Goal: Communication & Community: Answer question/provide support

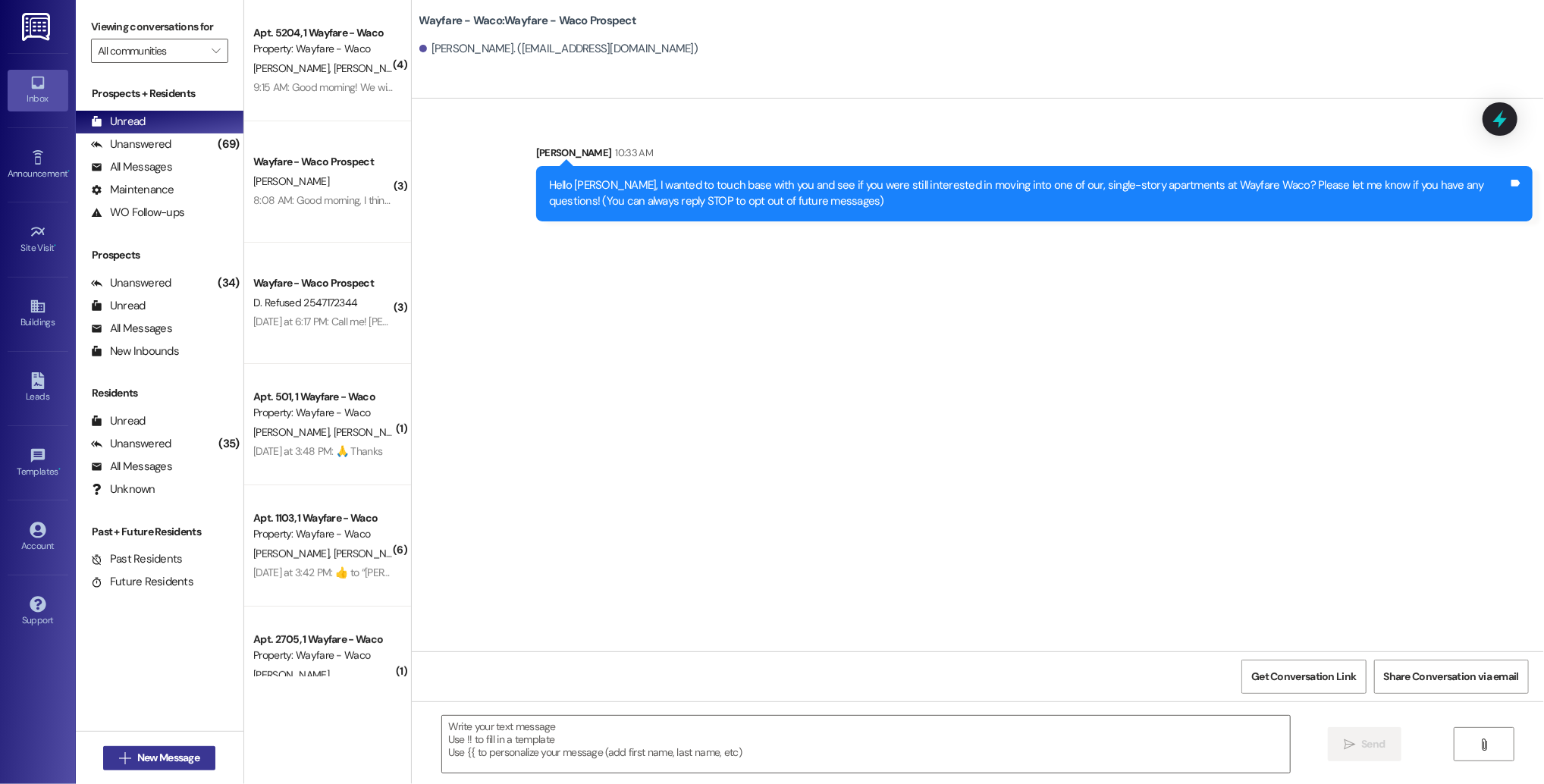
click at [176, 760] on span "New Message" at bounding box center [168, 758] width 62 height 16
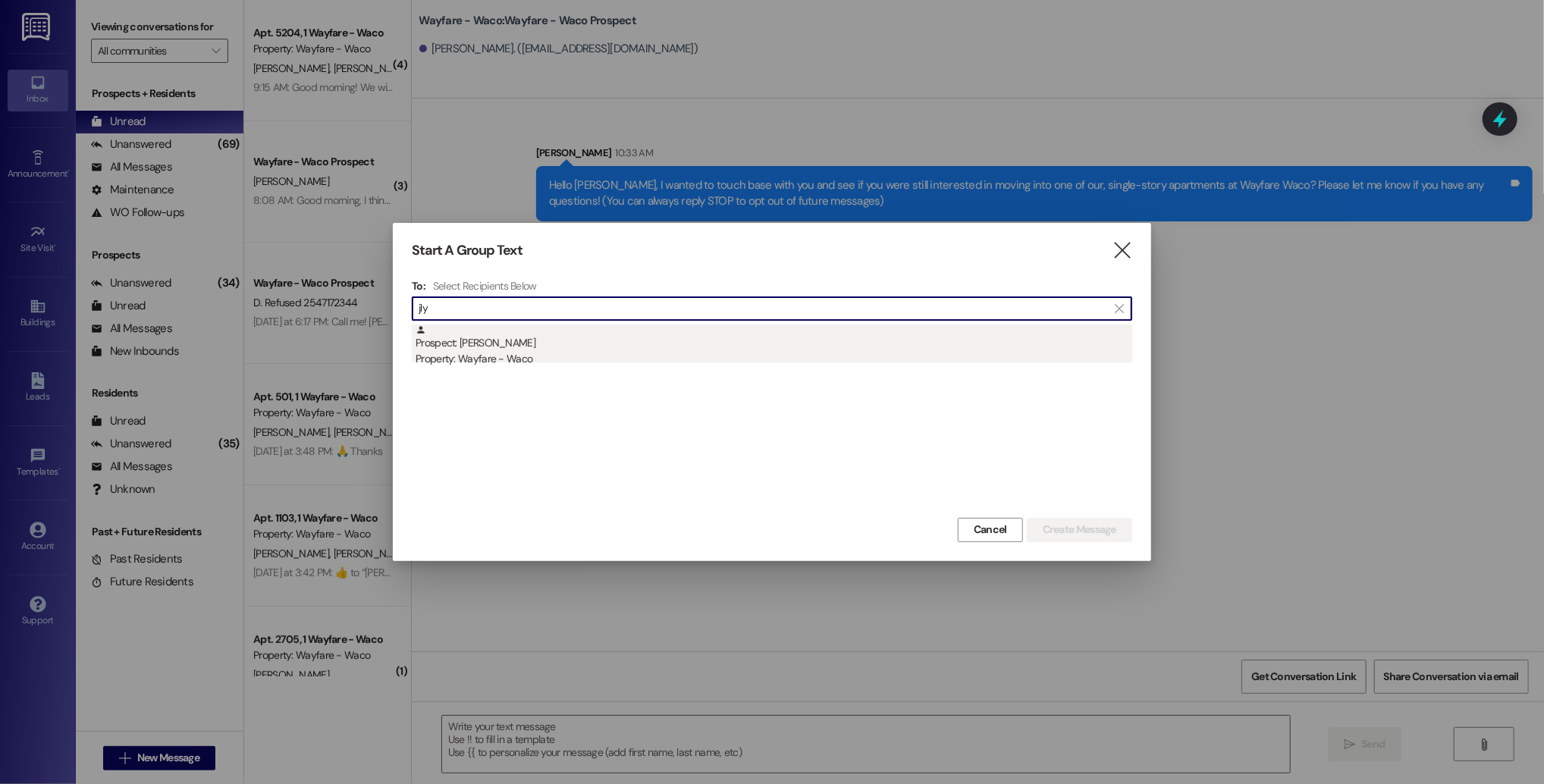
type input "jly"
click at [774, 339] on div "Prospect: [PERSON_NAME] Property: Wayfare - [GEOGRAPHIC_DATA]" at bounding box center [774, 346] width 717 height 43
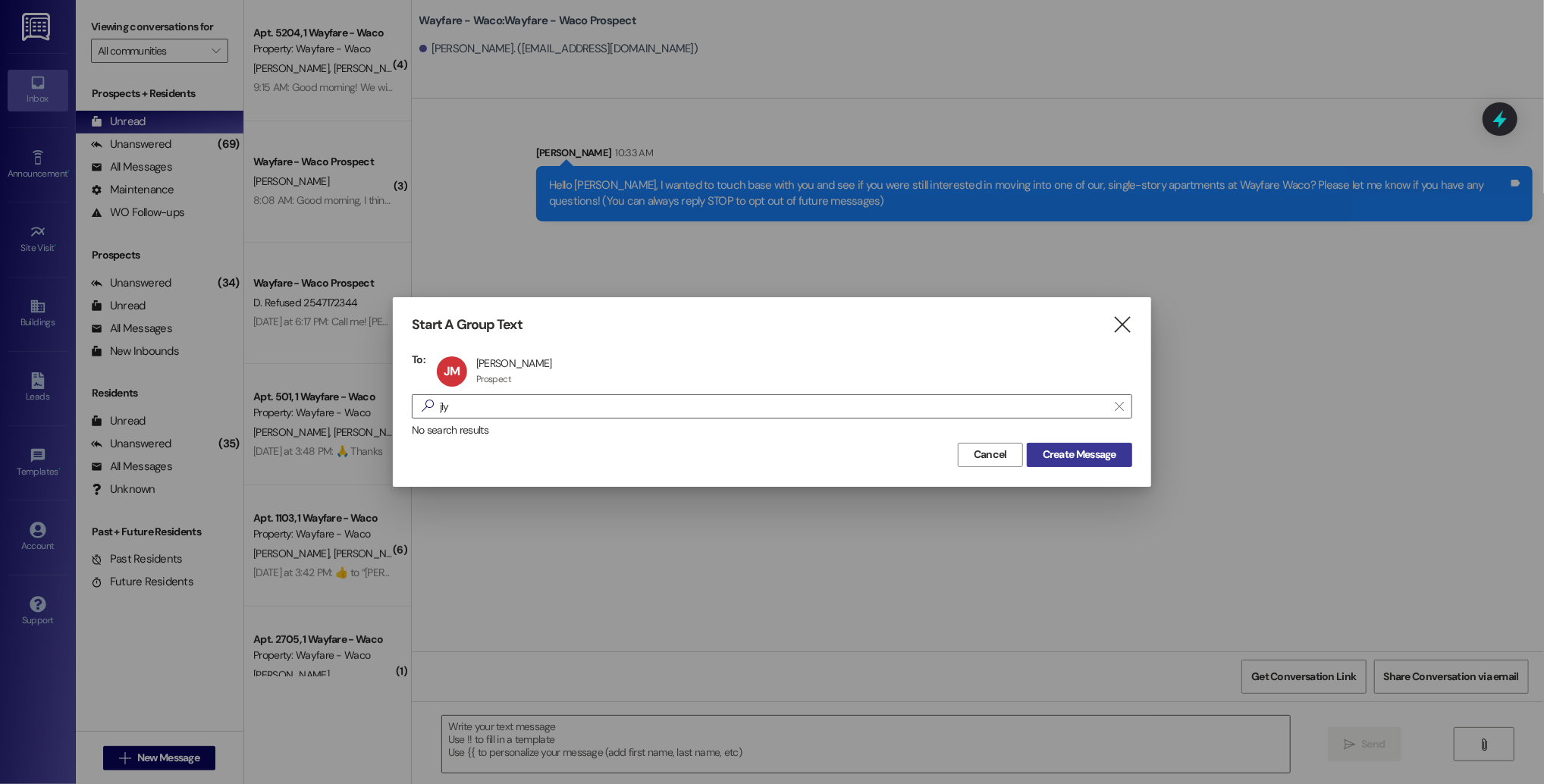
click at [1059, 452] on span "Create Message" at bounding box center [1079, 454] width 74 height 16
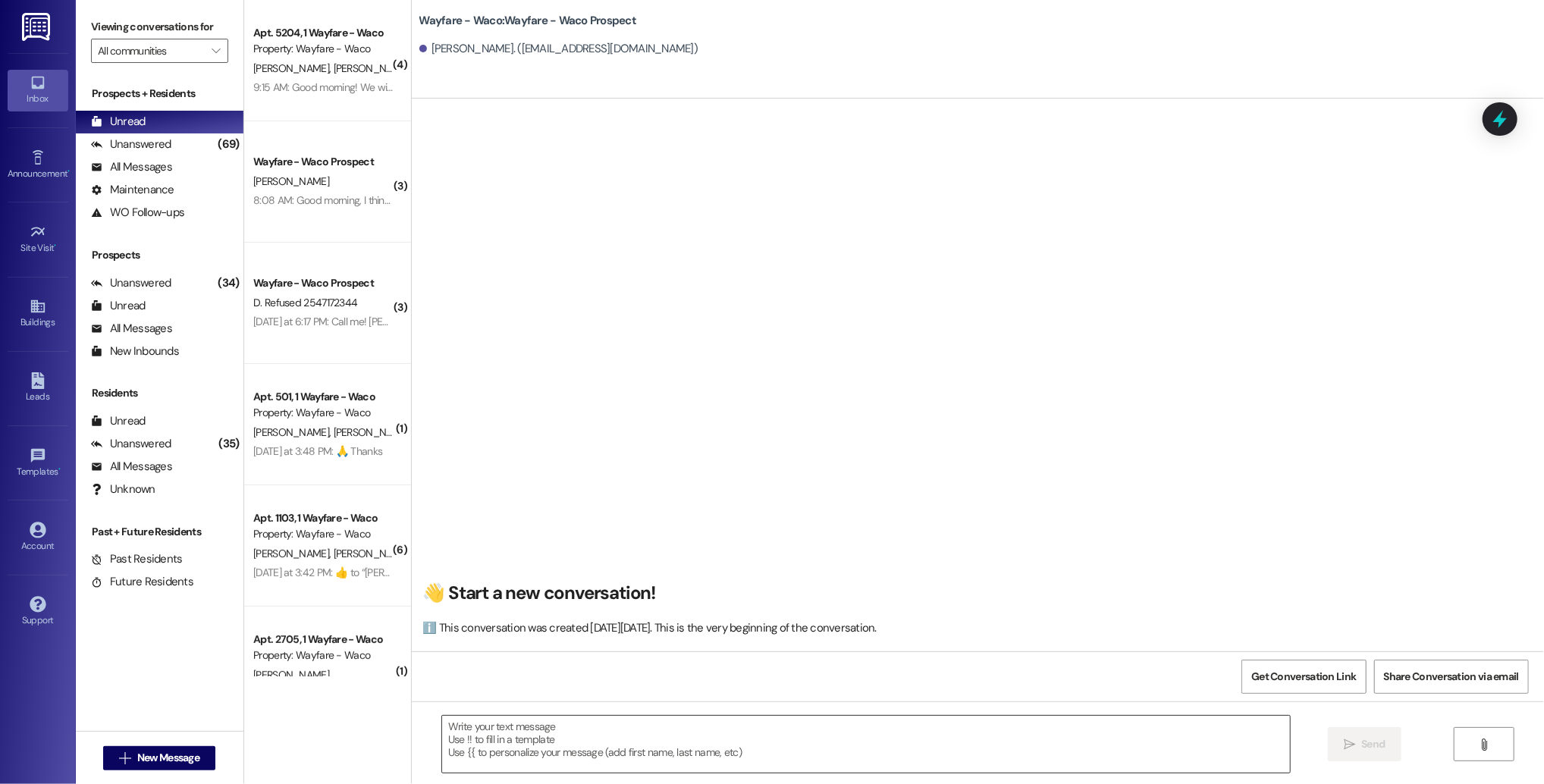
click at [585, 734] on textarea at bounding box center [866, 744] width 848 height 57
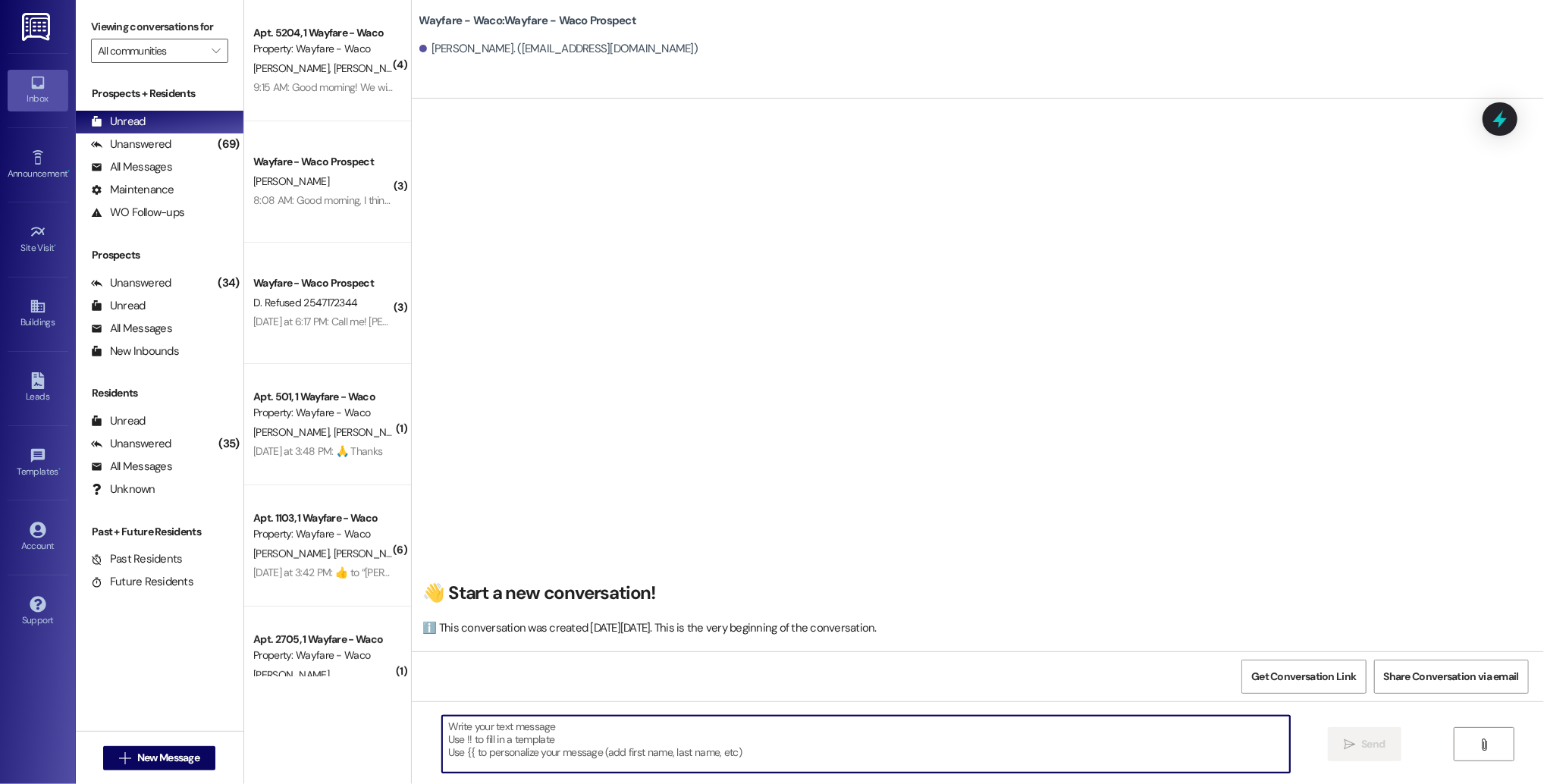
paste textarea "Hello (__), I wanted to see if you were still interested in scheduling a tour f…"
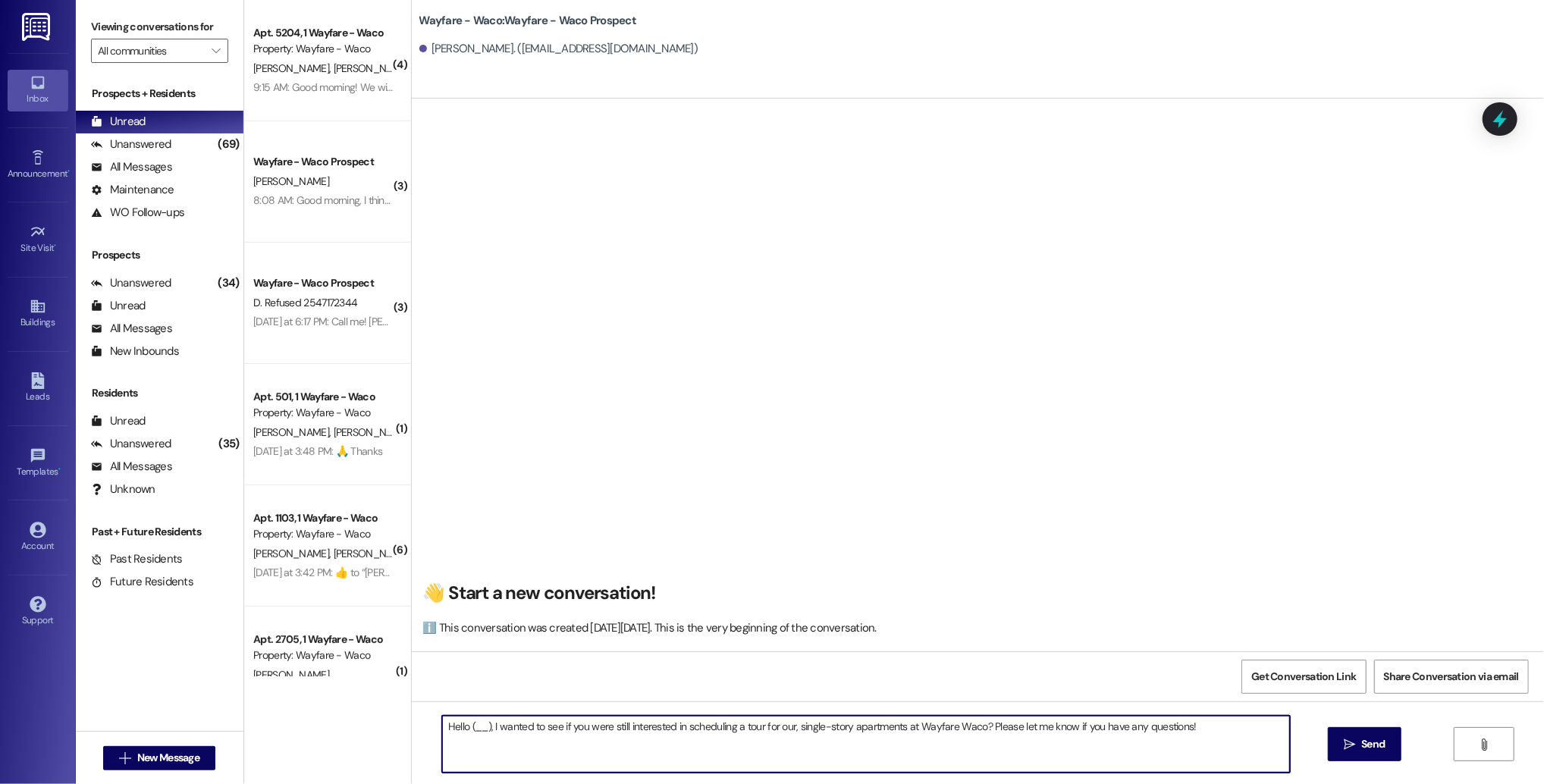
click at [478, 728] on textarea "Hello (__), I wanted to see if you were still interested in scheduling a tour f…" at bounding box center [866, 744] width 848 height 57
type textarea "Hello [PERSON_NAME], I wanted to see if you were still interested in scheduling…"
click at [1337, 749] on button " Send" at bounding box center [1365, 744] width 74 height 34
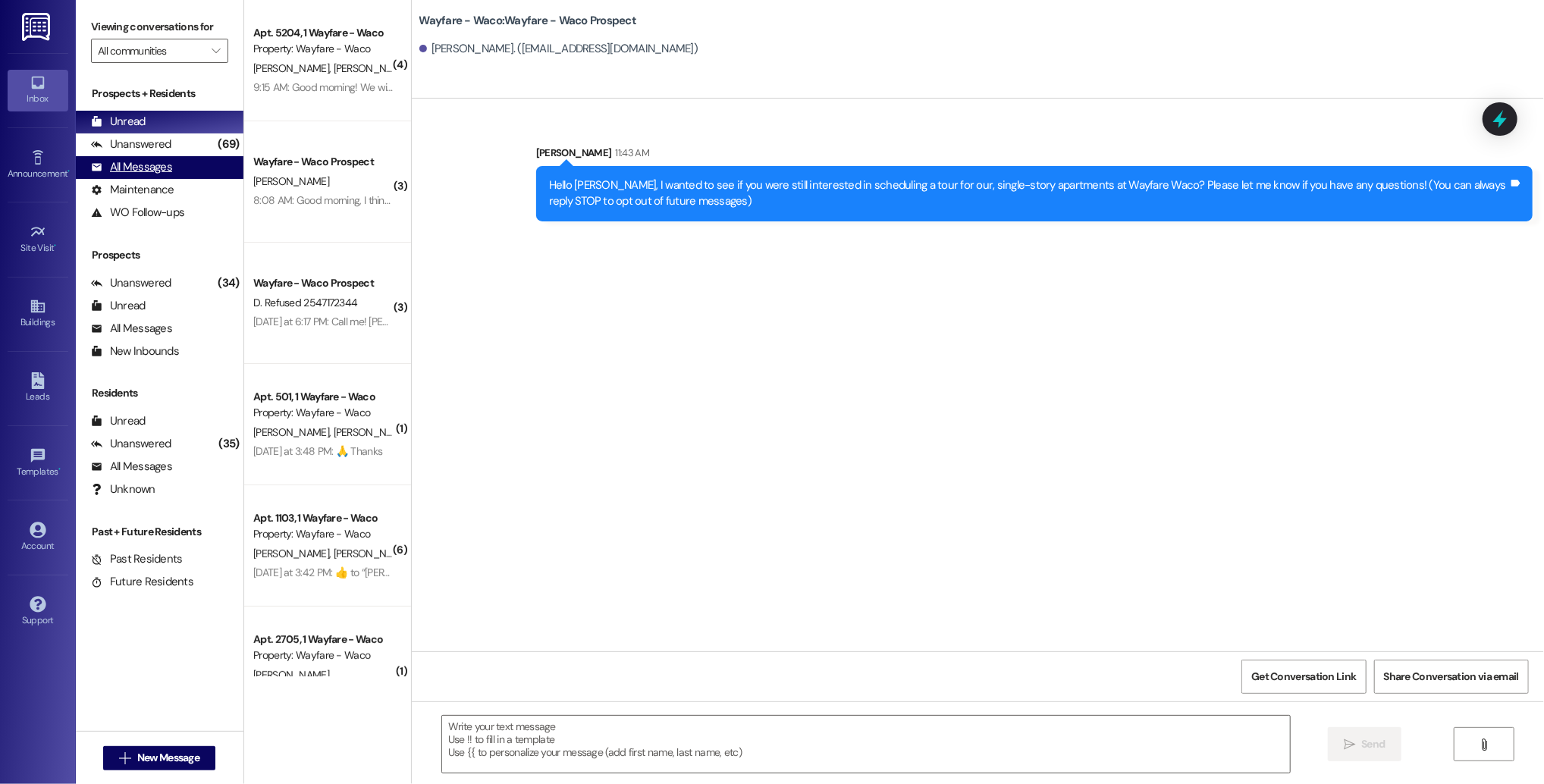
click at [152, 170] on div "All Messages" at bounding box center [131, 167] width 81 height 16
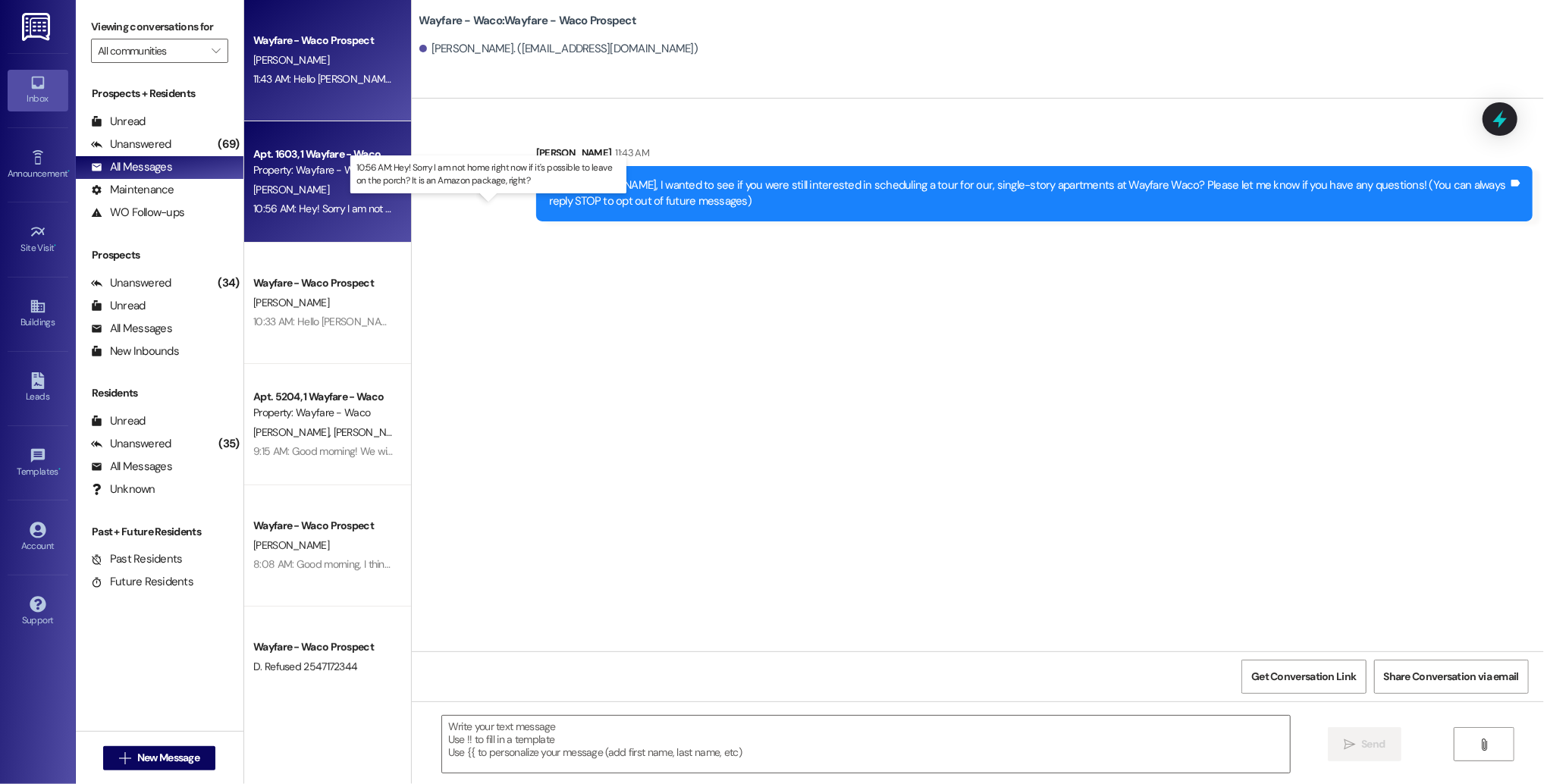
click at [323, 213] on div "10:56 AM: Hey! Sorry I am not home right now if it's possible to leave on the p…" at bounding box center [502, 208] width 499 height 14
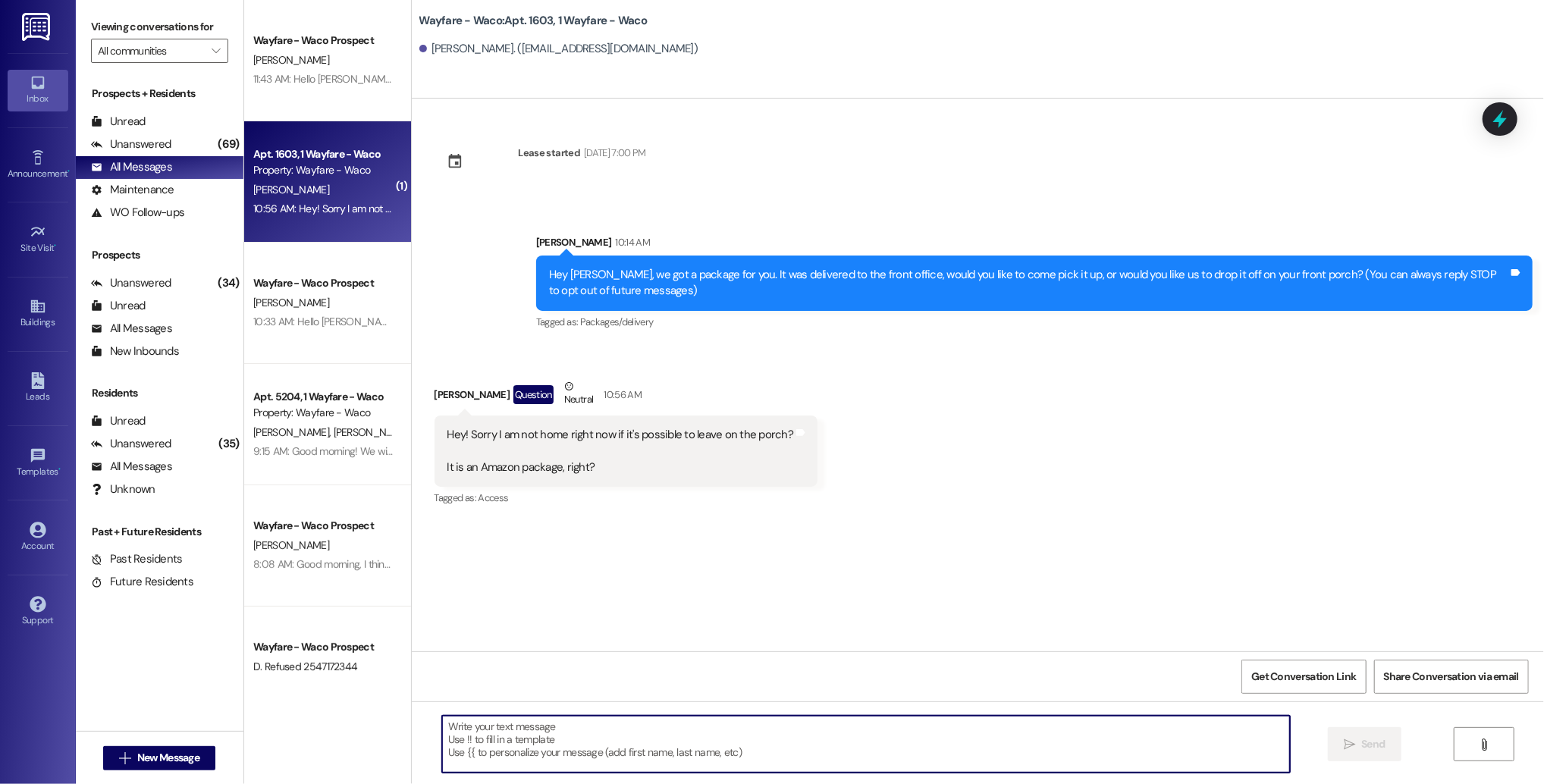
click at [627, 731] on textarea at bounding box center [866, 744] width 848 height 57
type textarea "y"
type textarea "Yes it is, we can leave it on the porch!"
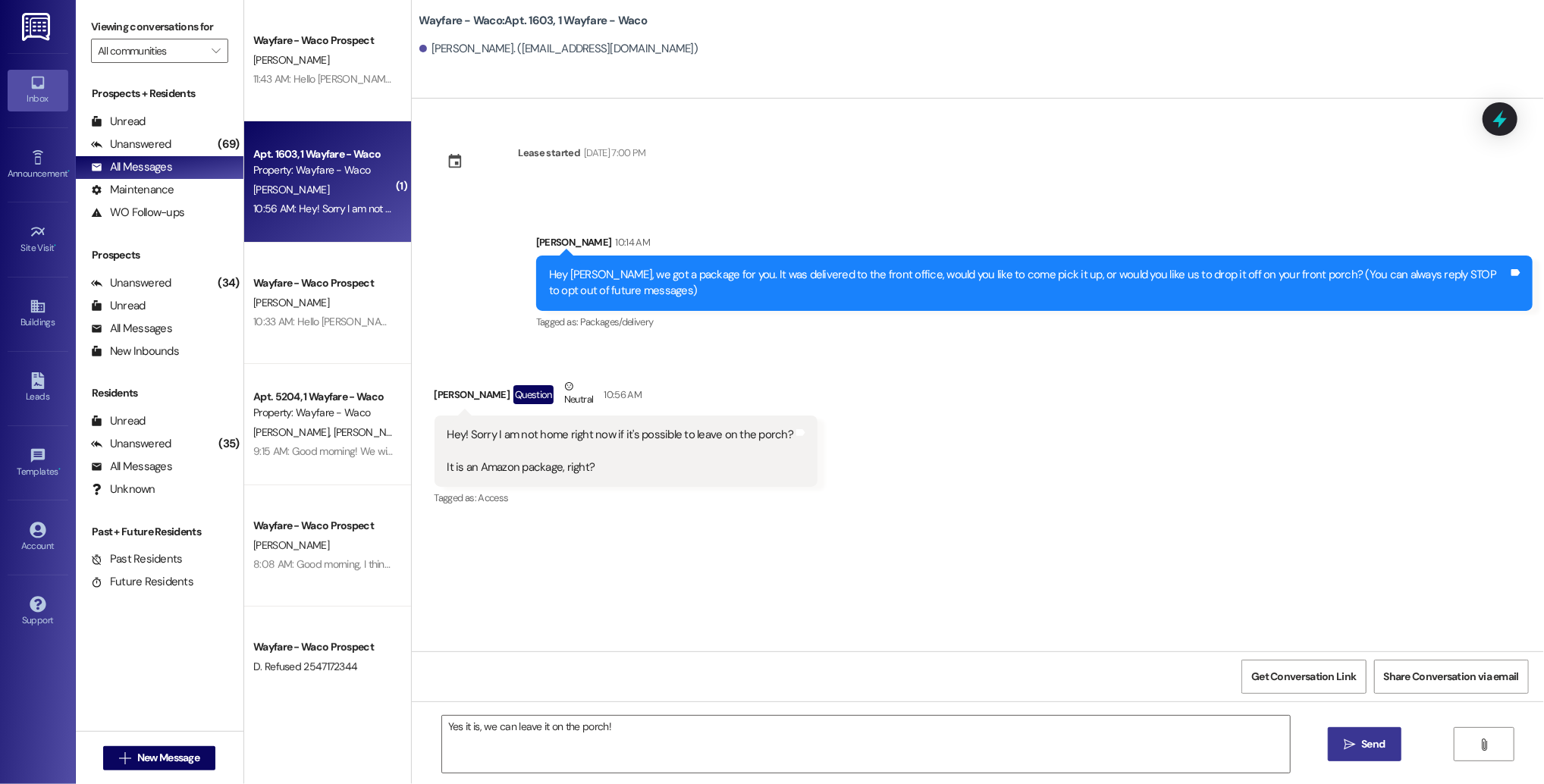
click at [1358, 748] on span "Send" at bounding box center [1373, 744] width 30 height 16
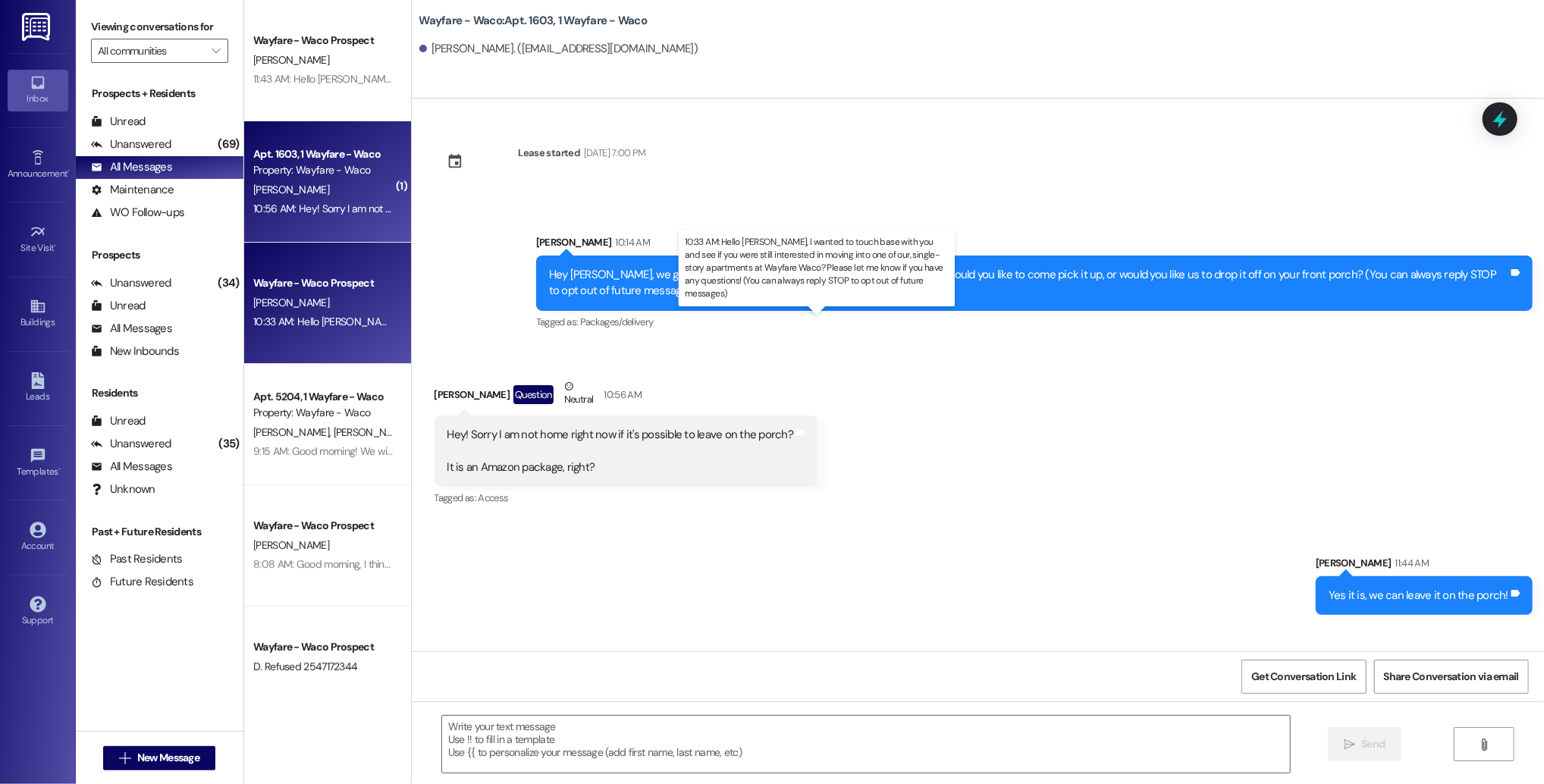
click at [342, 326] on div "10:33 AM: Hello [PERSON_NAME], I wanted to touch base with you and see if you w…" at bounding box center [860, 322] width 1213 height 14
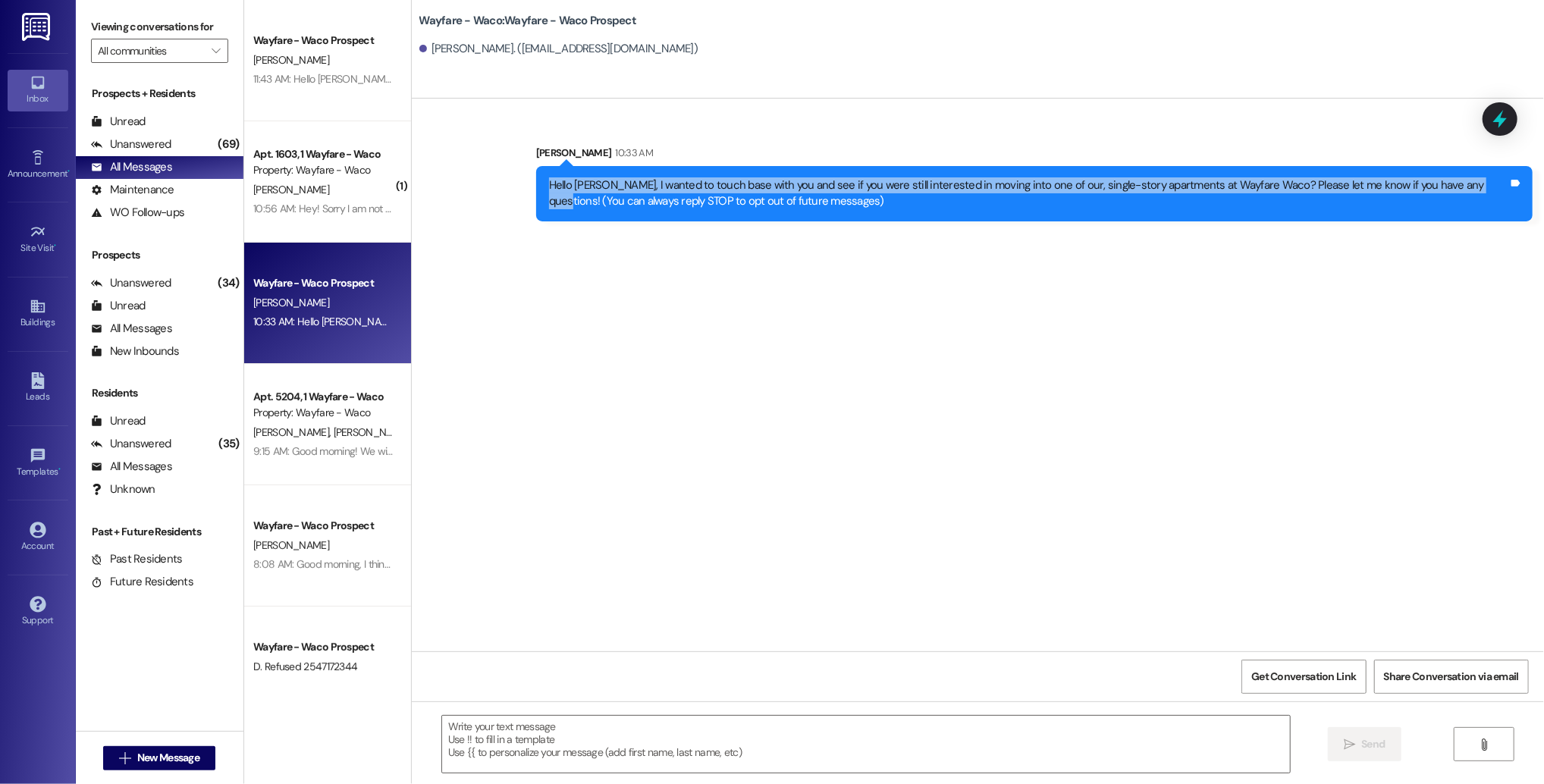
drag, startPoint x: 1450, startPoint y: 186, endPoint x: 539, endPoint y: 179, distance: 911.0
click at [549, 180] on div "Hello [PERSON_NAME], I wanted to touch base with you and see if you were still …" at bounding box center [1028, 193] width 959 height 32
copy div "Hello [PERSON_NAME], I wanted to touch base with you and see if you were still …"
click at [549, 179] on div "Hello [PERSON_NAME], I wanted to touch base with you and see if you were still …" at bounding box center [1028, 193] width 959 height 32
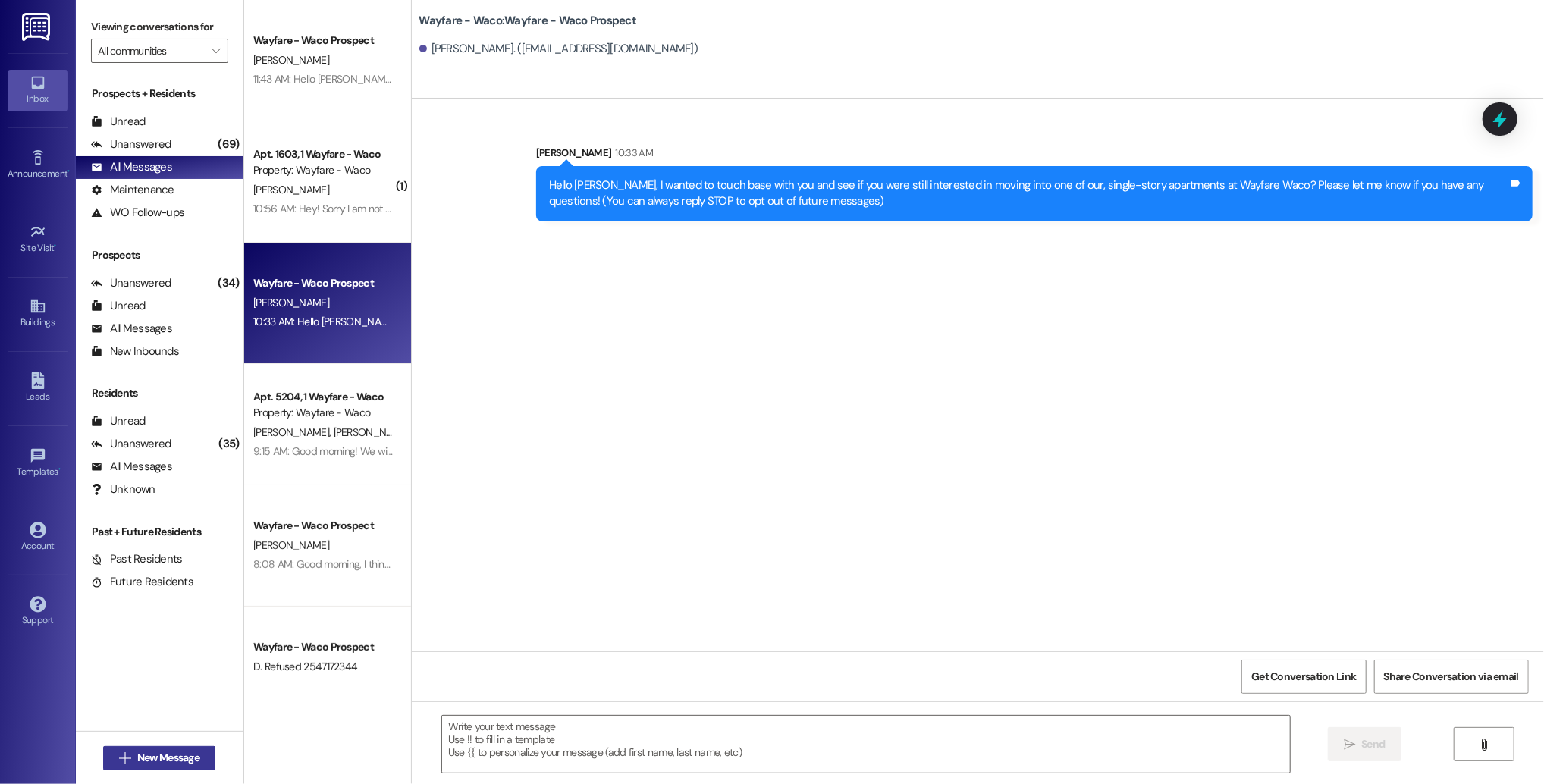
click at [172, 760] on span "New Message" at bounding box center [168, 758] width 62 height 16
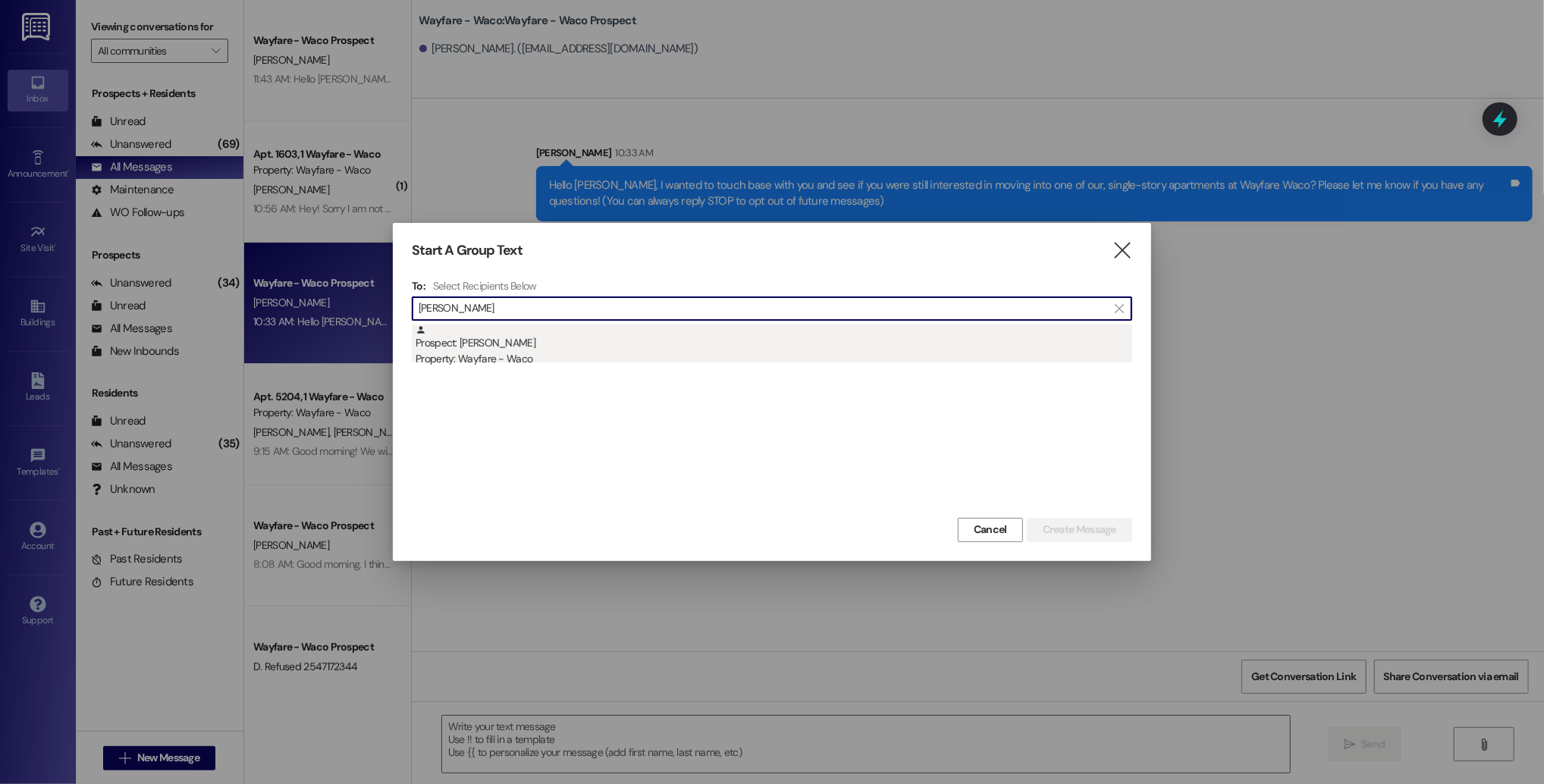
type input "[PERSON_NAME]"
click at [732, 355] on div "Property: Wayfare - Waco" at bounding box center [774, 359] width 717 height 16
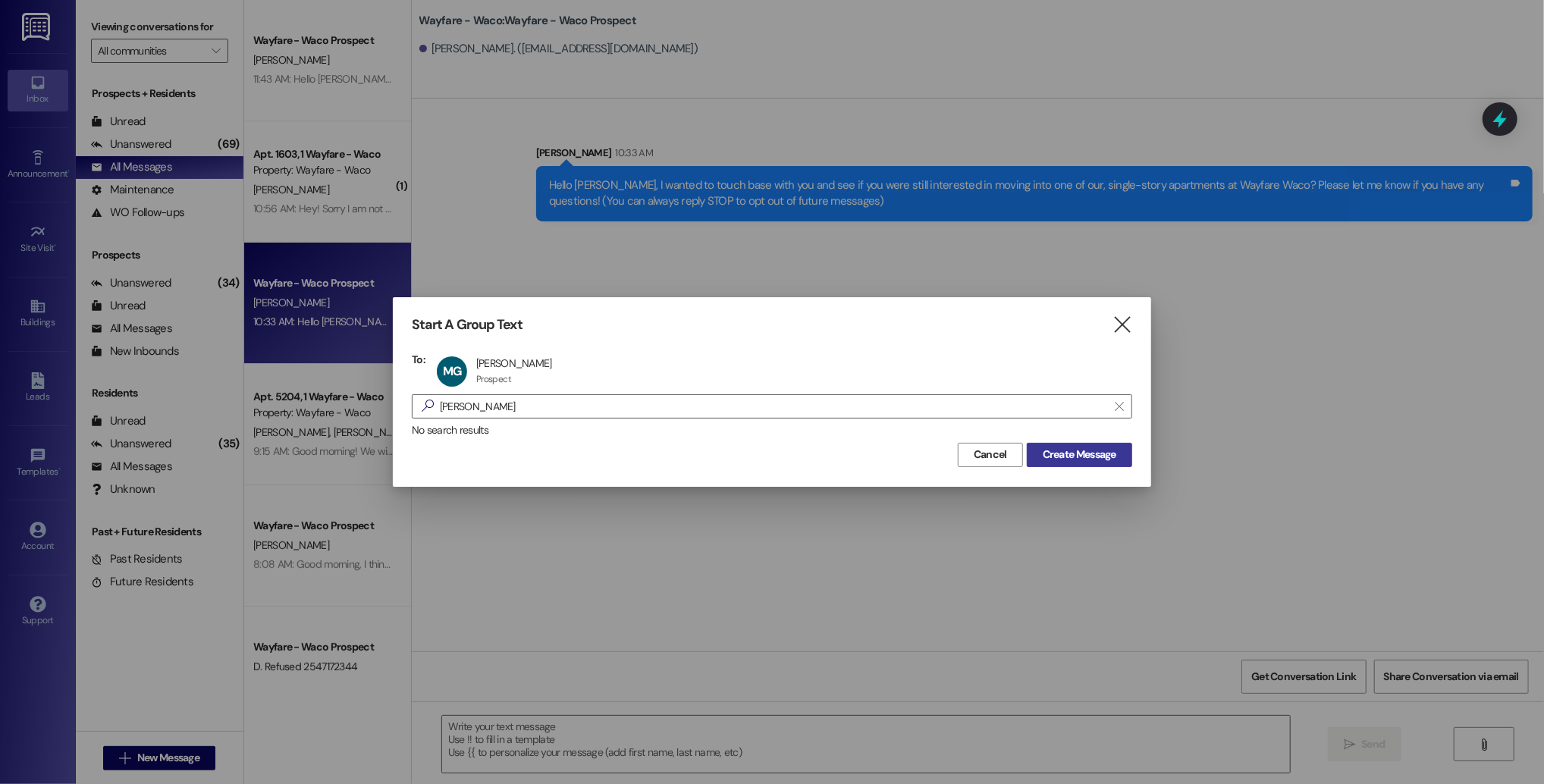
click at [1076, 458] on span "Create Message" at bounding box center [1079, 454] width 74 height 16
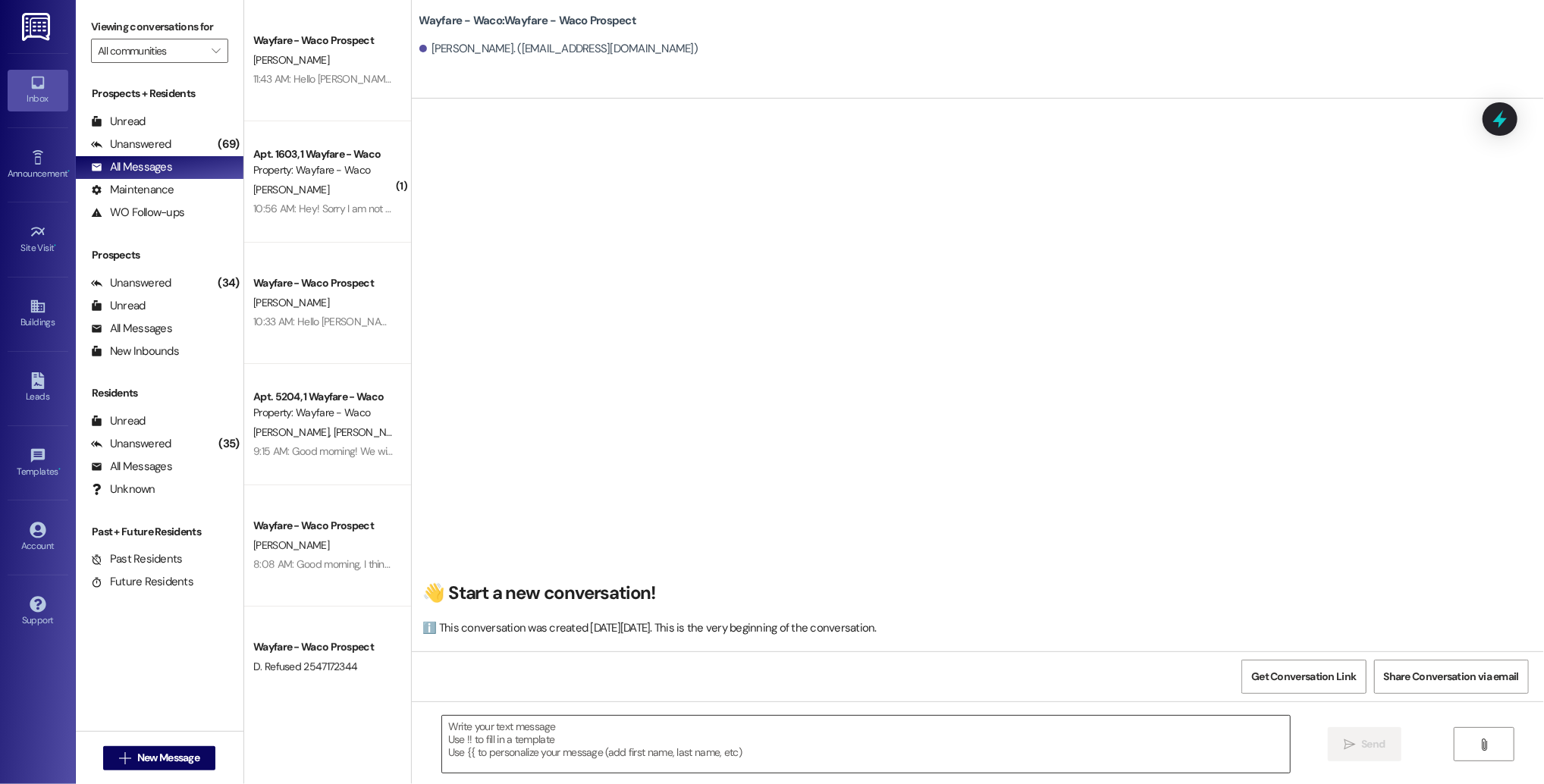
click at [497, 764] on textarea at bounding box center [866, 744] width 848 height 57
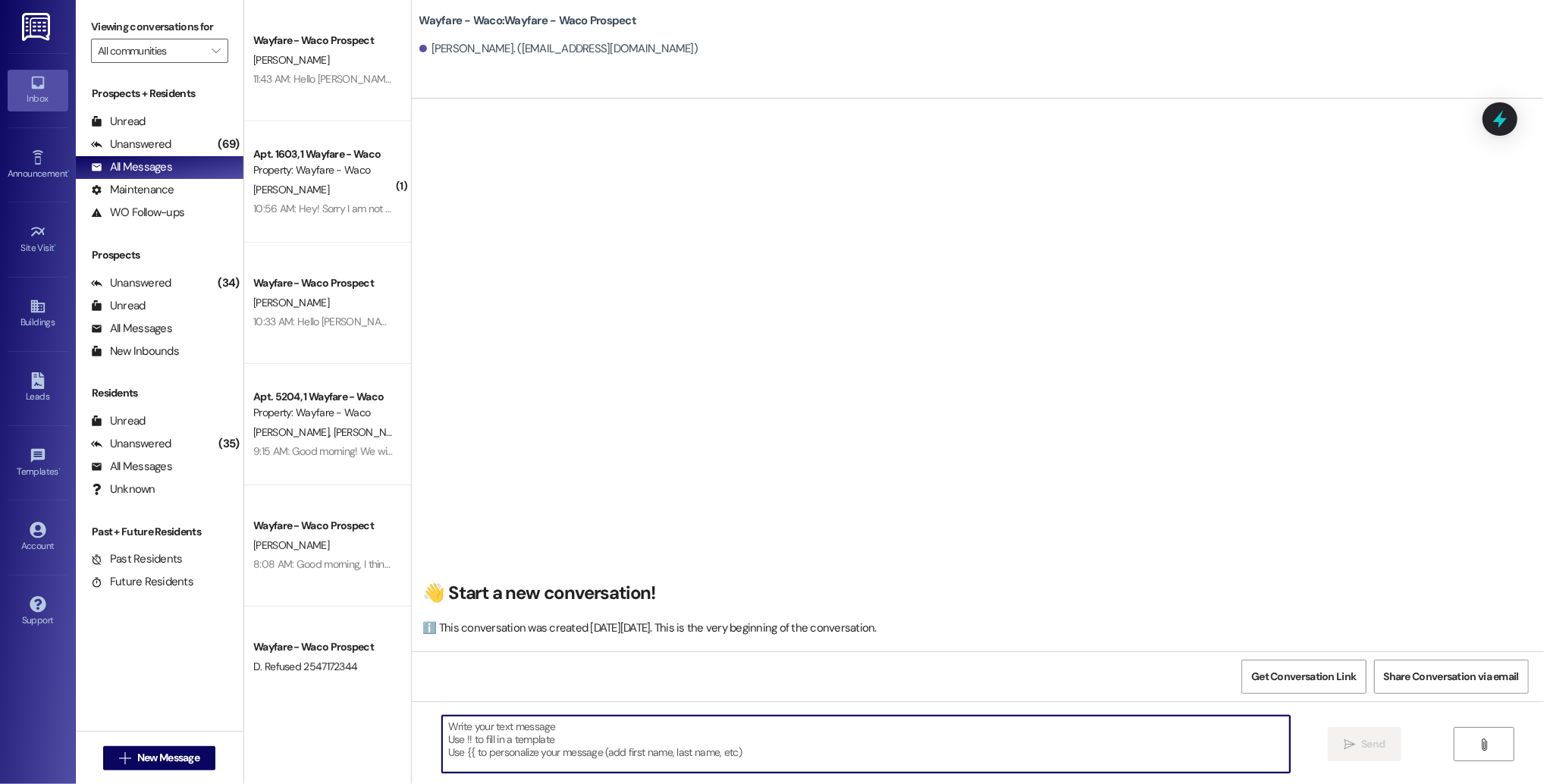
paste textarea "Hello [PERSON_NAME], I wanted to touch base with you and see if you were still …"
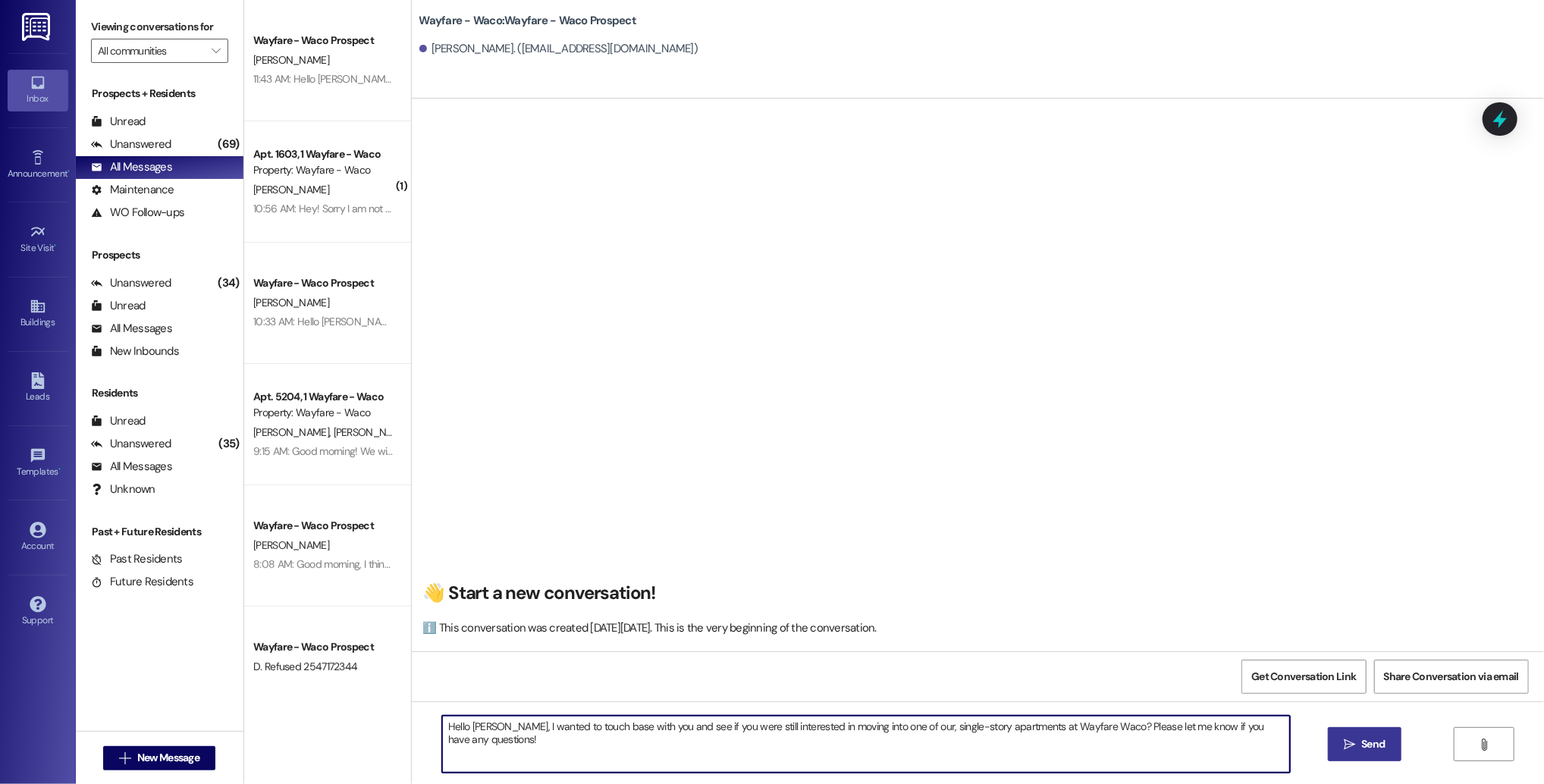
click at [468, 729] on textarea "Hello [PERSON_NAME], I wanted to touch base with you and see if you were still …" at bounding box center [866, 744] width 848 height 57
drag, startPoint x: 491, startPoint y: 741, endPoint x: 436, endPoint y: 729, distance: 56.3
click at [442, 729] on textarea "Hello [PERSON_NAME], I wanted to touch base with you and see if you were still …" at bounding box center [866, 744] width 848 height 57
click at [1068, 728] on textarea "Hello [PERSON_NAME], I wanted to touch base with you and see if you were still …" at bounding box center [866, 744] width 848 height 57
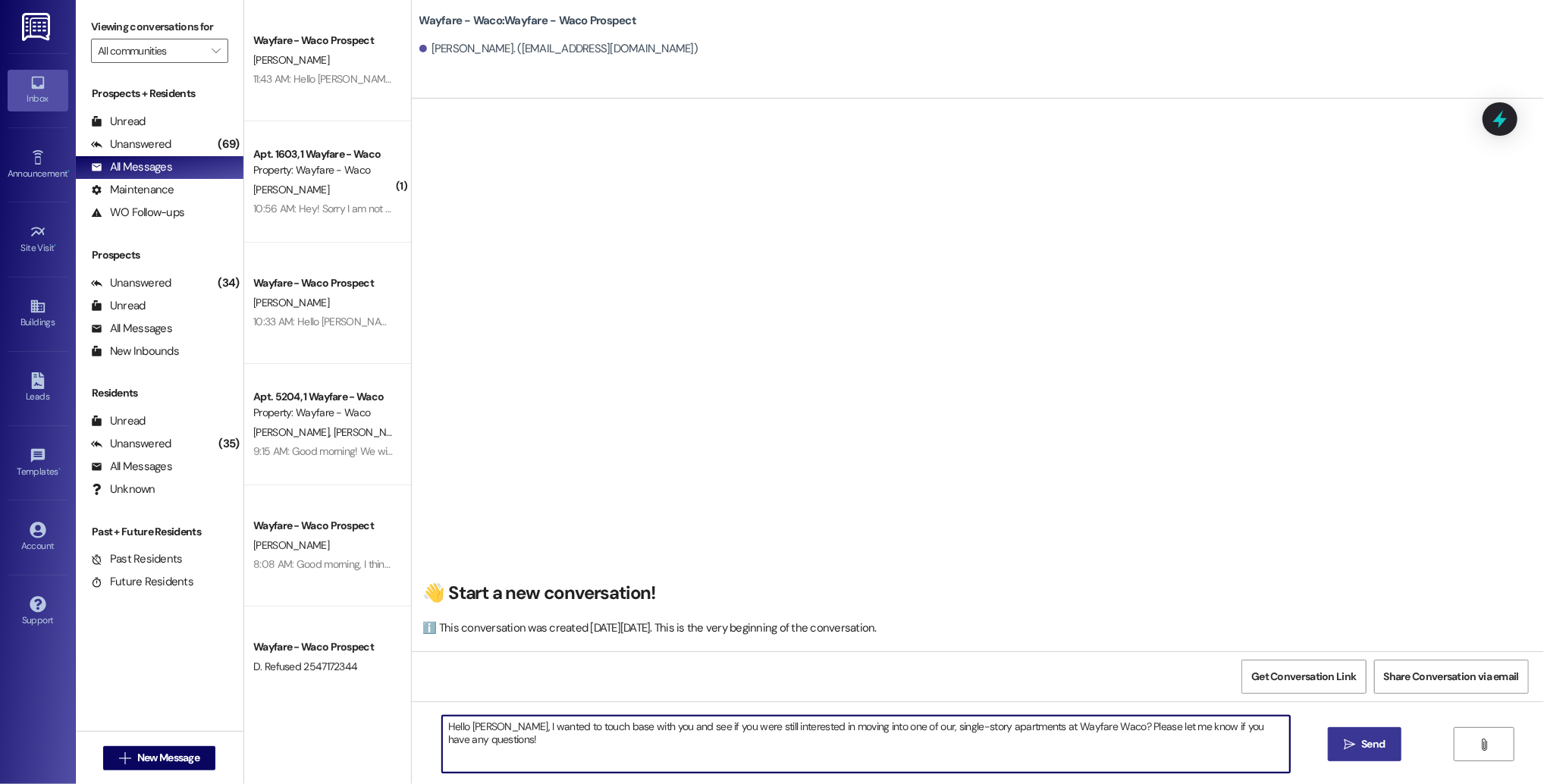
type textarea "Hello [PERSON_NAME], I wanted to touch base with you and see if you were still …"
click at [1376, 752] on span "Send" at bounding box center [1372, 744] width 24 height 16
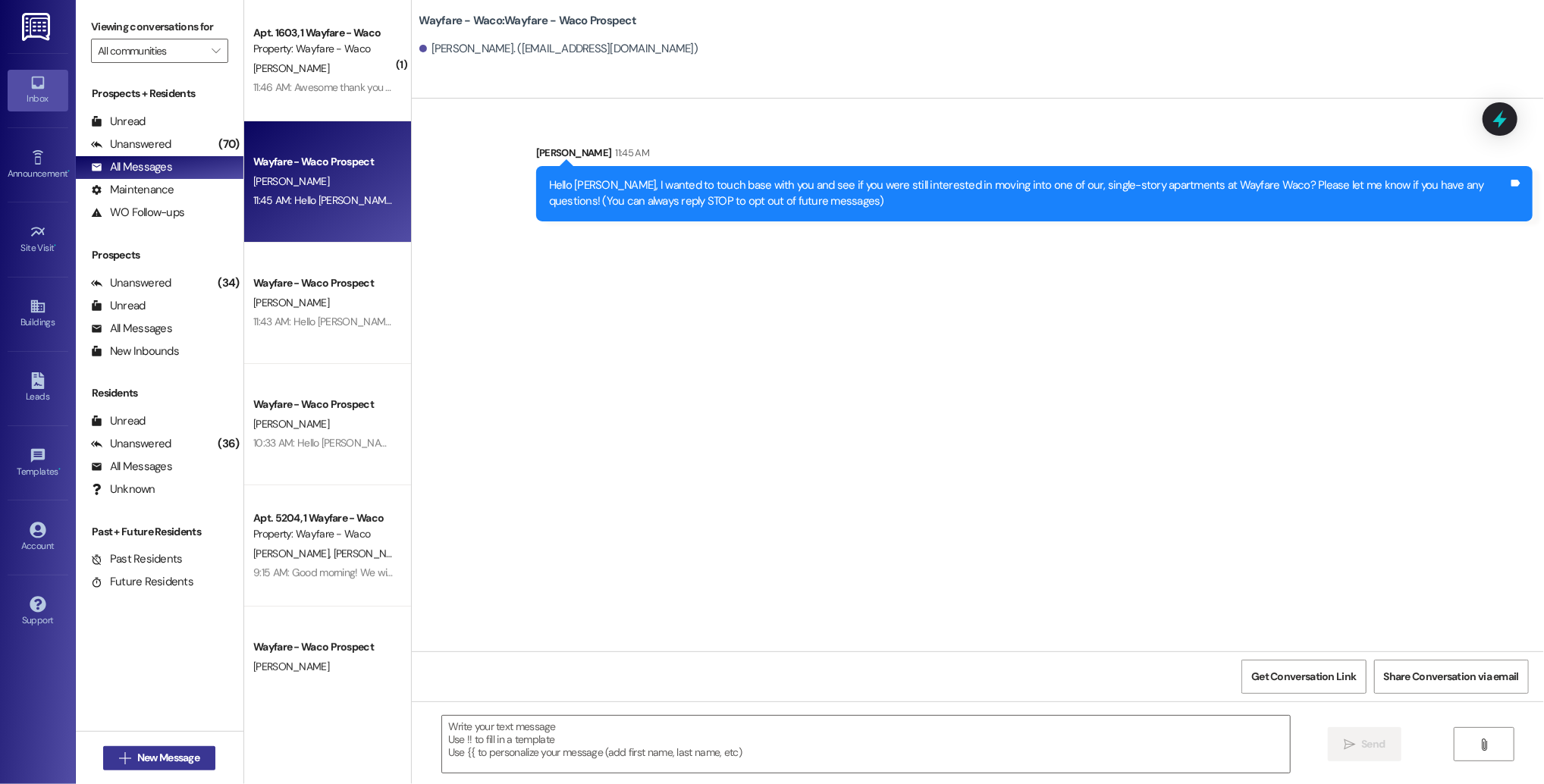
click at [150, 755] on span "New Message" at bounding box center [168, 758] width 62 height 16
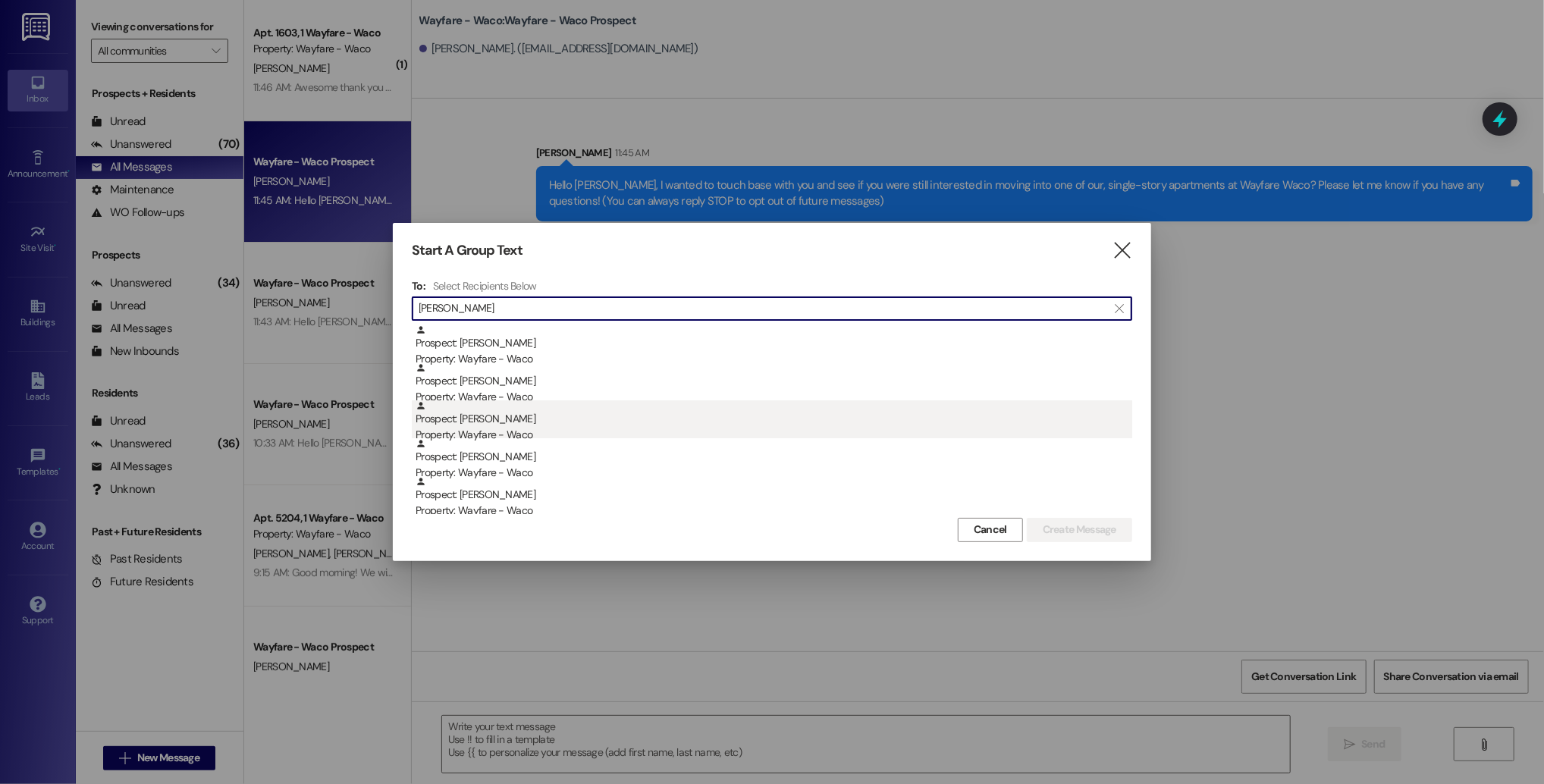
type input "[PERSON_NAME]"
click at [514, 434] on div "Property: Wayfare - Waco" at bounding box center [774, 435] width 717 height 16
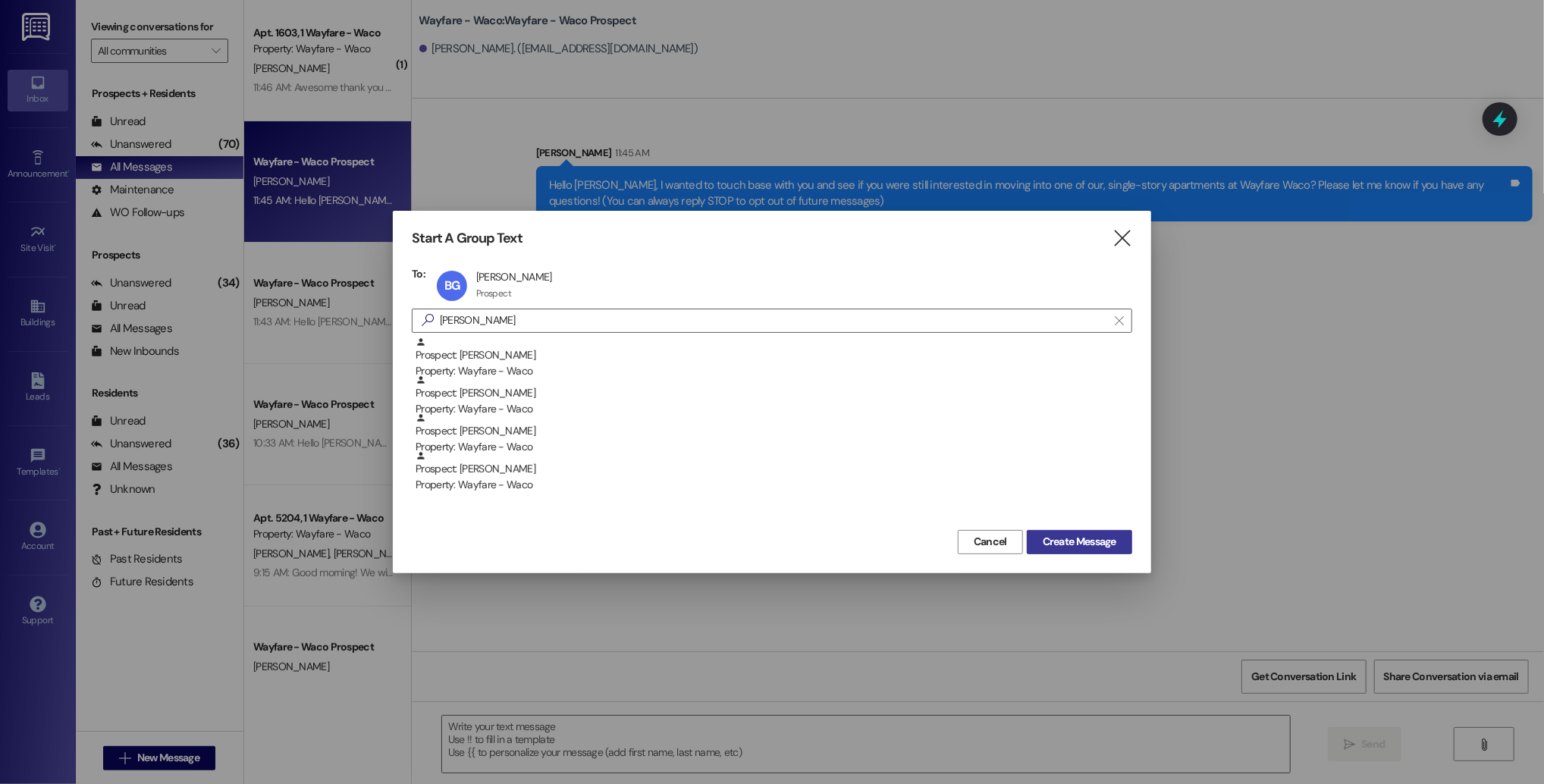
click at [1046, 547] on span "Create Message" at bounding box center [1079, 542] width 74 height 16
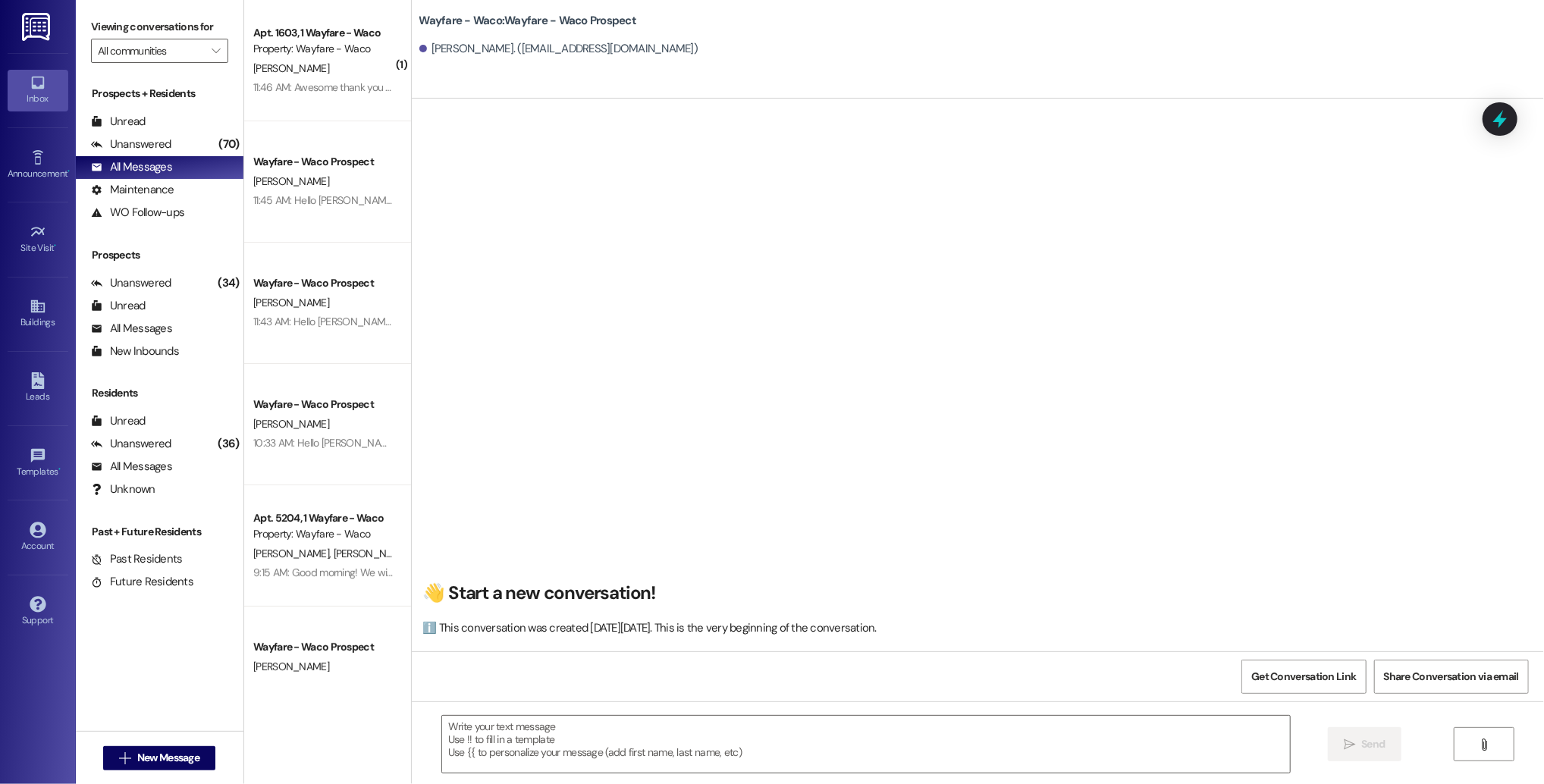
click at [513, 748] on textarea at bounding box center [866, 744] width 848 height 57
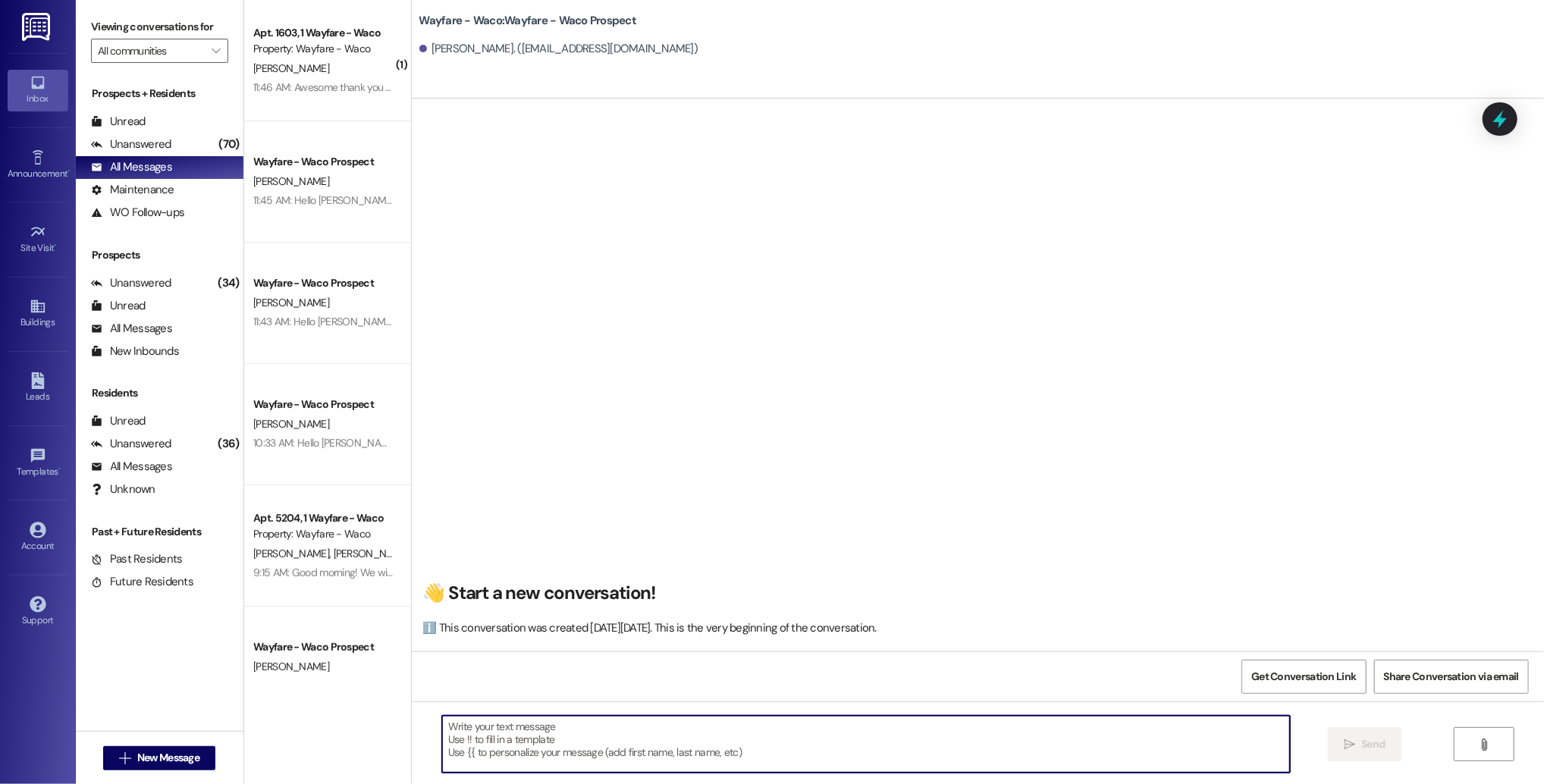
paste textarea "Hello [PERSON_NAME], I wanted to touch base with you and see if you were still …"
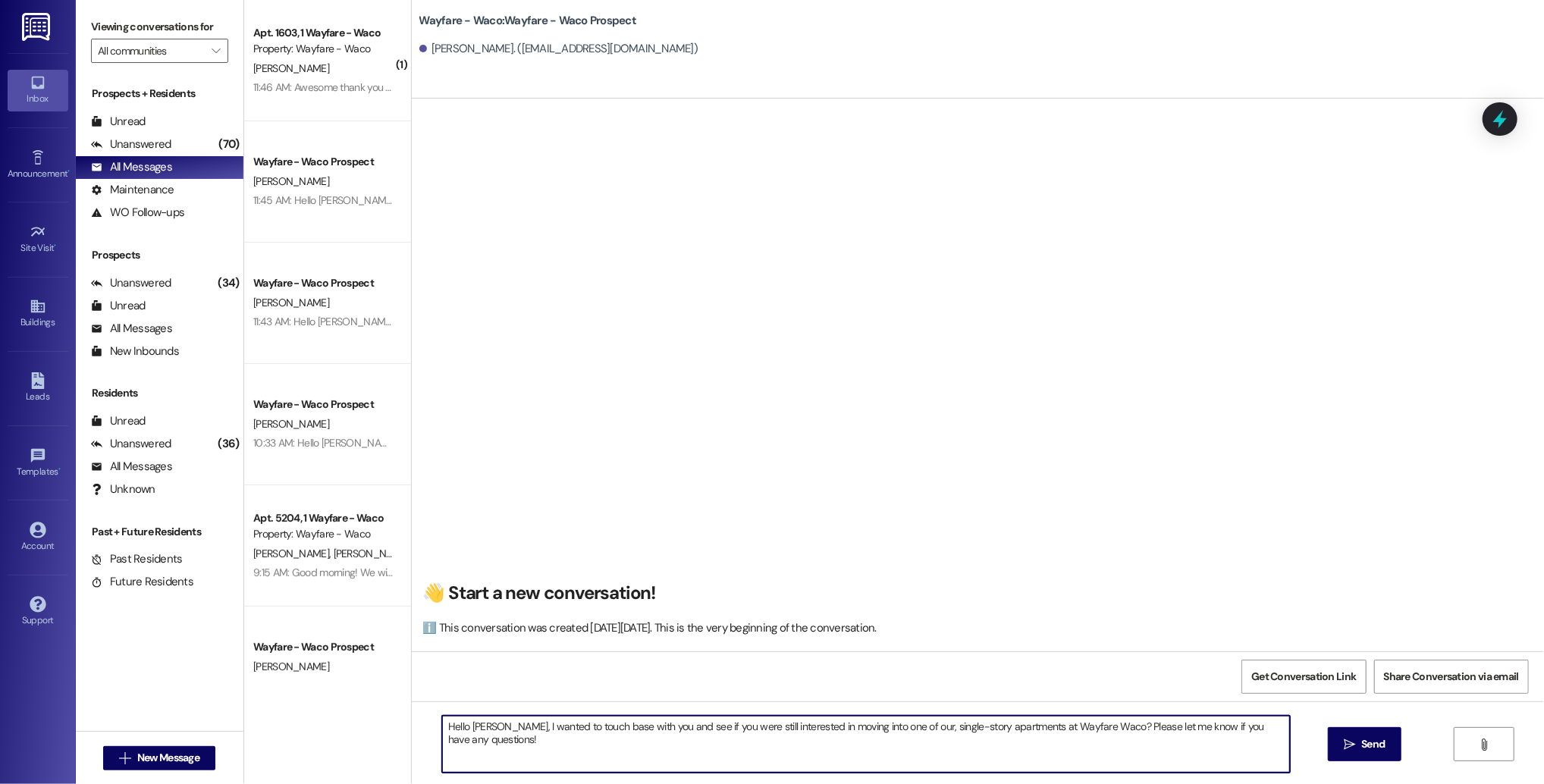
click at [468, 724] on textarea "Hello [PERSON_NAME], I wanted to touch base with you and see if you were still …" at bounding box center [866, 744] width 848 height 57
click at [839, 728] on textarea "Hello [PERSON_NAME], I wanted to touch base with you and see if you were still …" at bounding box center [866, 744] width 848 height 57
drag, startPoint x: 820, startPoint y: 726, endPoint x: 788, endPoint y: 730, distance: 32.2
click at [789, 730] on textarea "Hello [PERSON_NAME], I wanted to touch base with you and see if you were still …" at bounding box center [866, 744] width 848 height 57
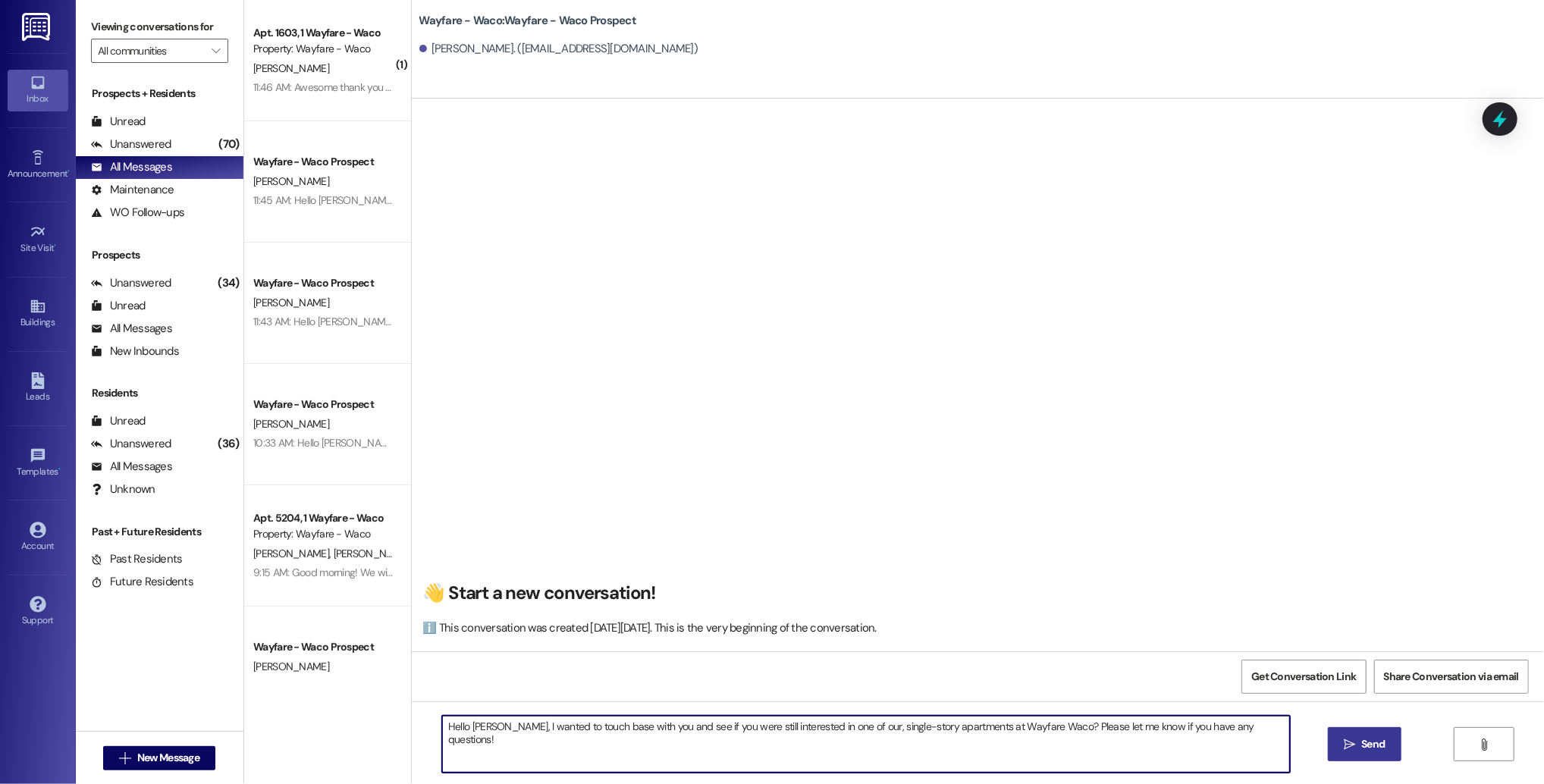
type textarea "Hello [PERSON_NAME], I wanted to touch base with you and see if you were still …"
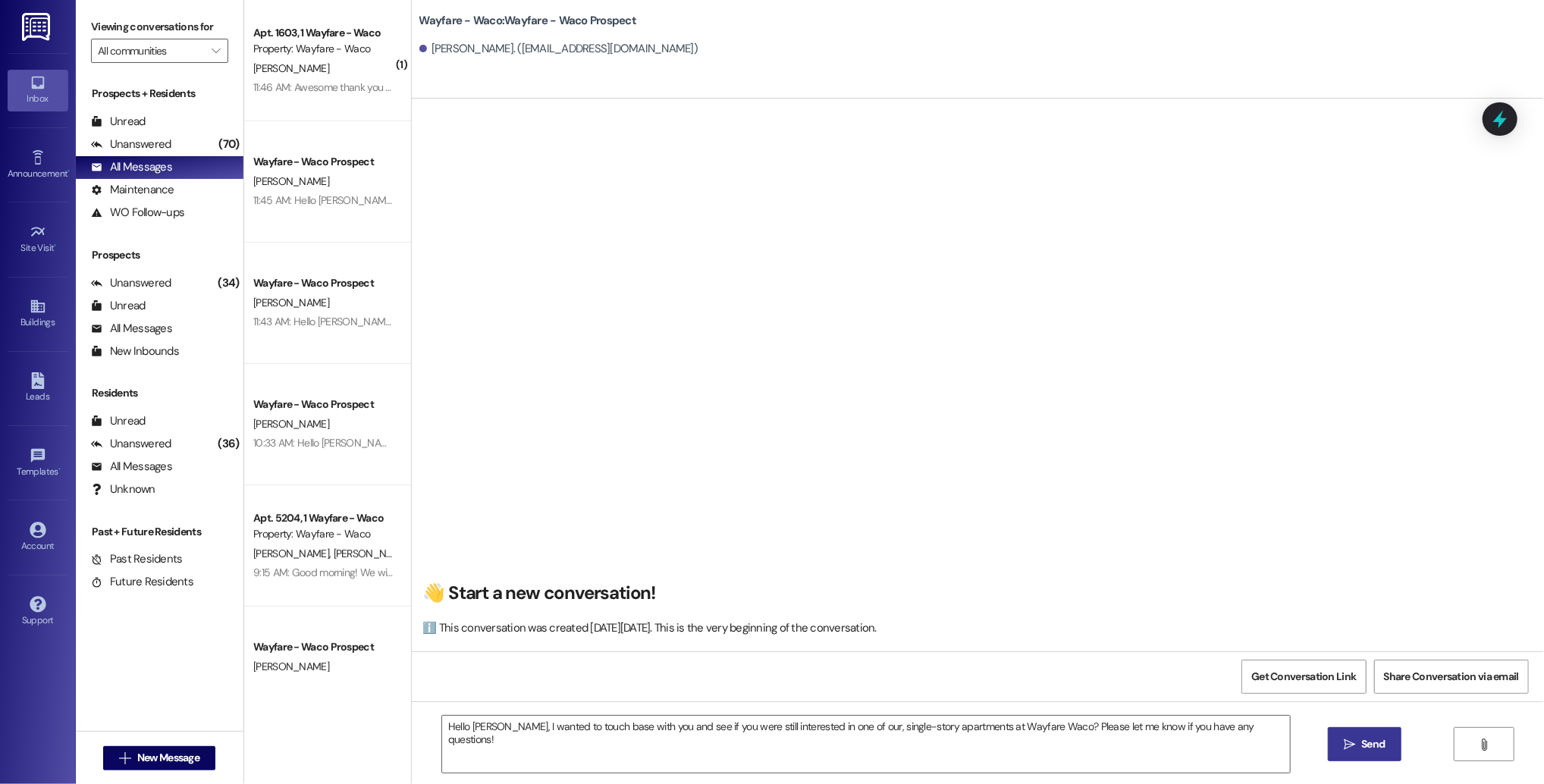
click at [1344, 744] on icon "" at bounding box center [1349, 745] width 11 height 12
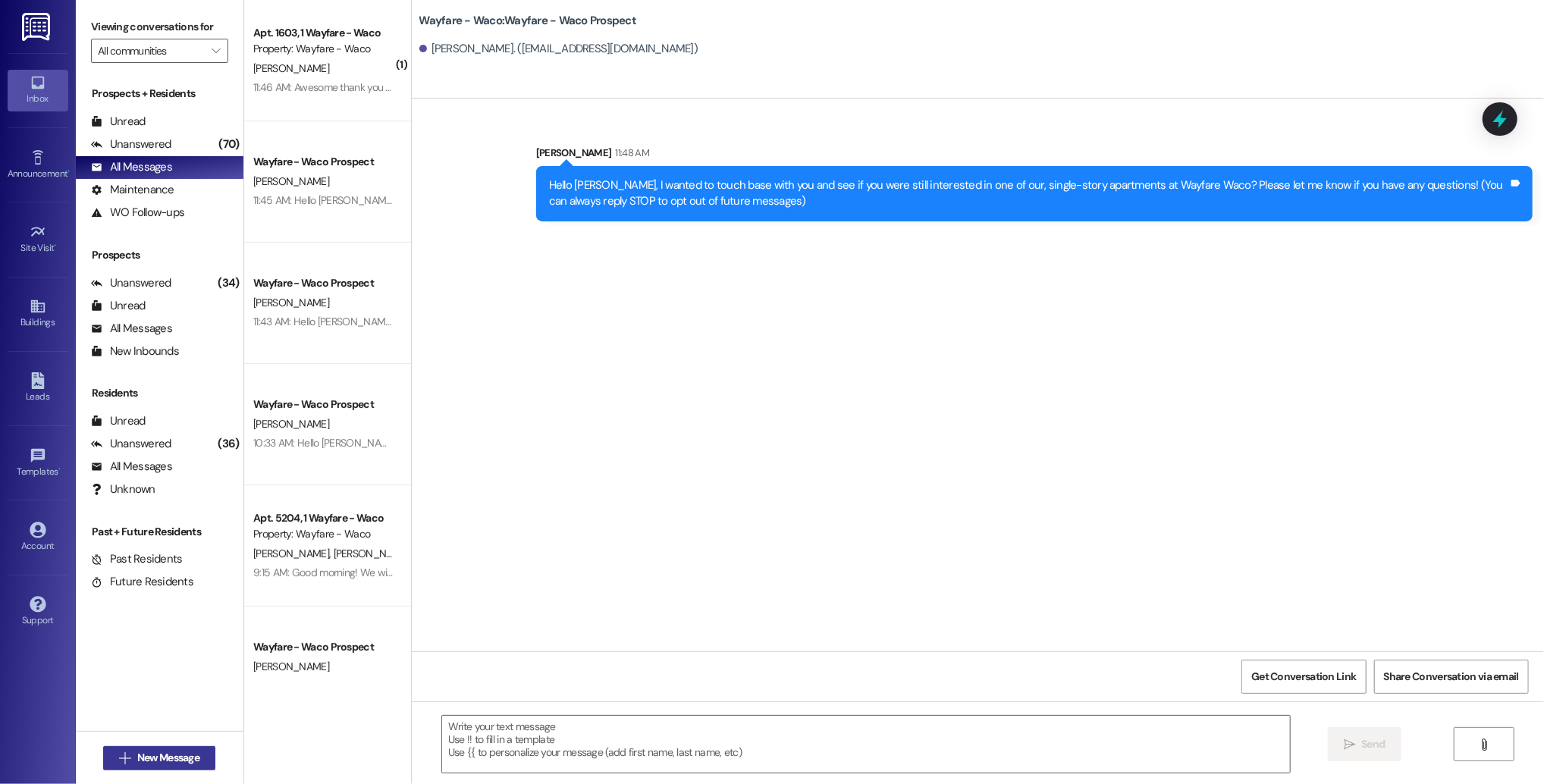
click at [153, 769] on button " New Message" at bounding box center [159, 759] width 112 height 24
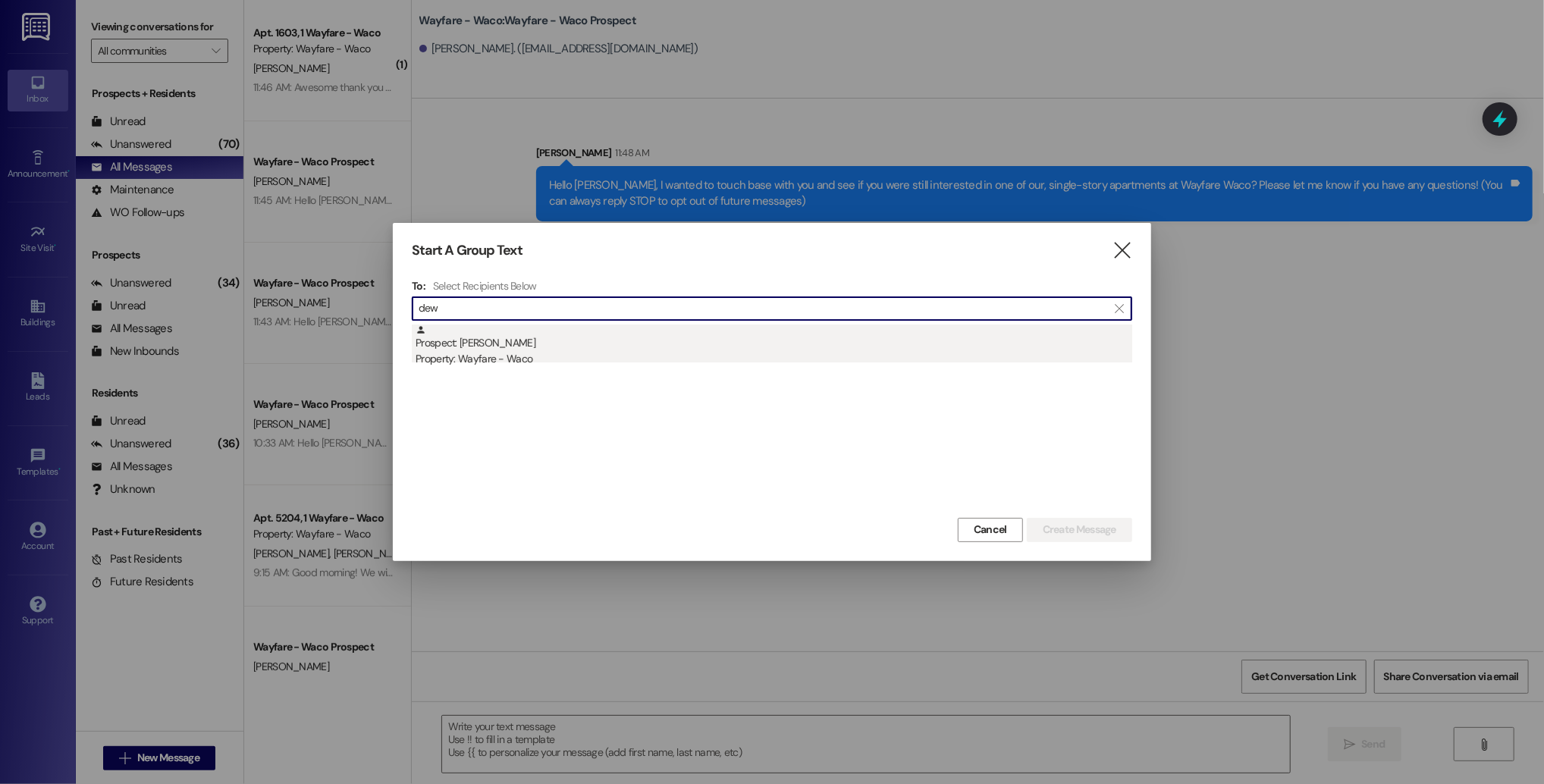
type input "dew"
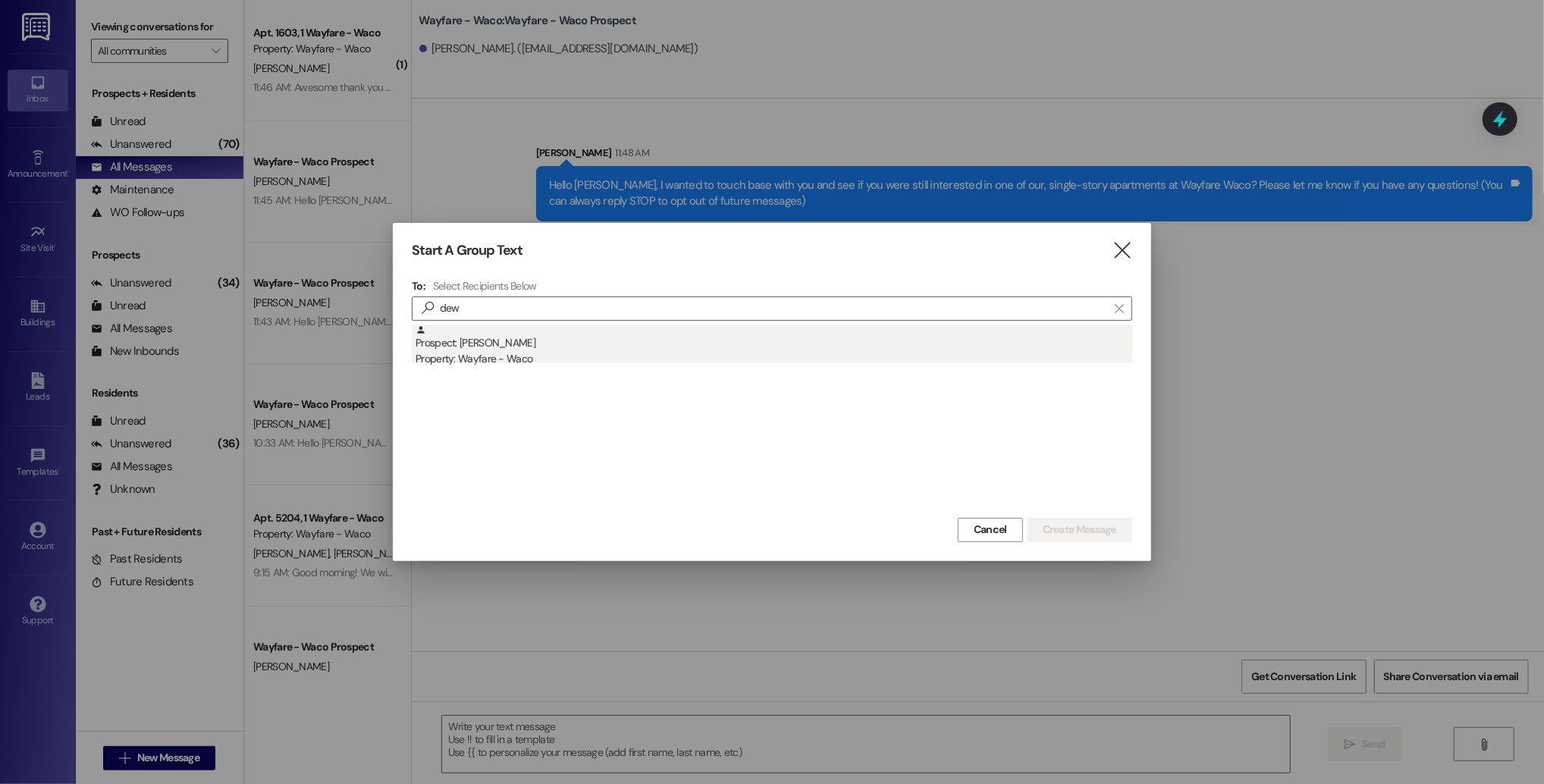
click at [554, 357] on div "Property: Wayfare - Waco" at bounding box center [774, 359] width 717 height 16
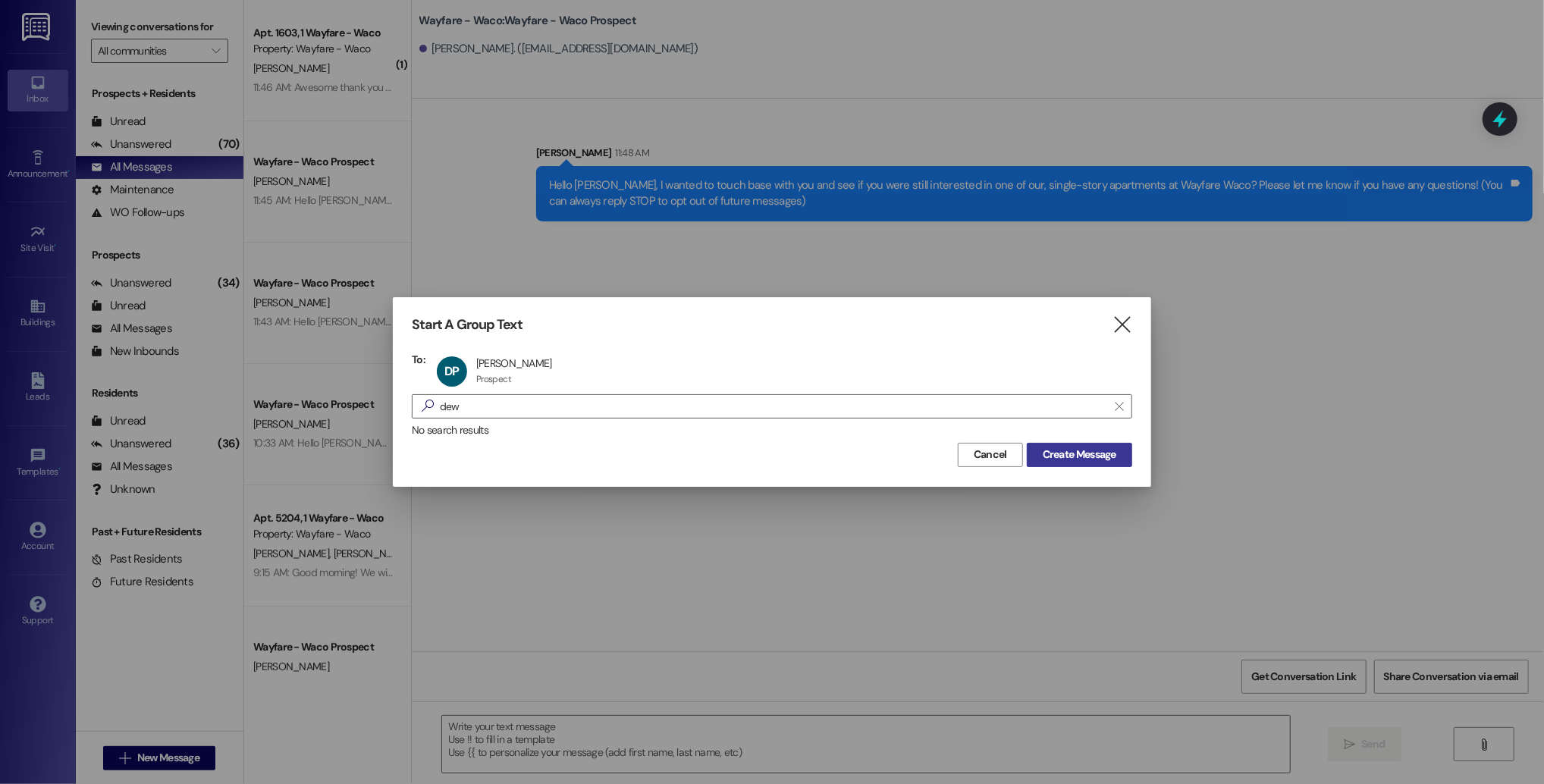
click at [1077, 443] on button "Create Message" at bounding box center [1079, 455] width 105 height 24
click at [1064, 458] on div "Sent via SMS [PERSON_NAME] 11:48 AM Hello [PERSON_NAME], I wanted to touch base…" at bounding box center [979, 375] width 1133 height 553
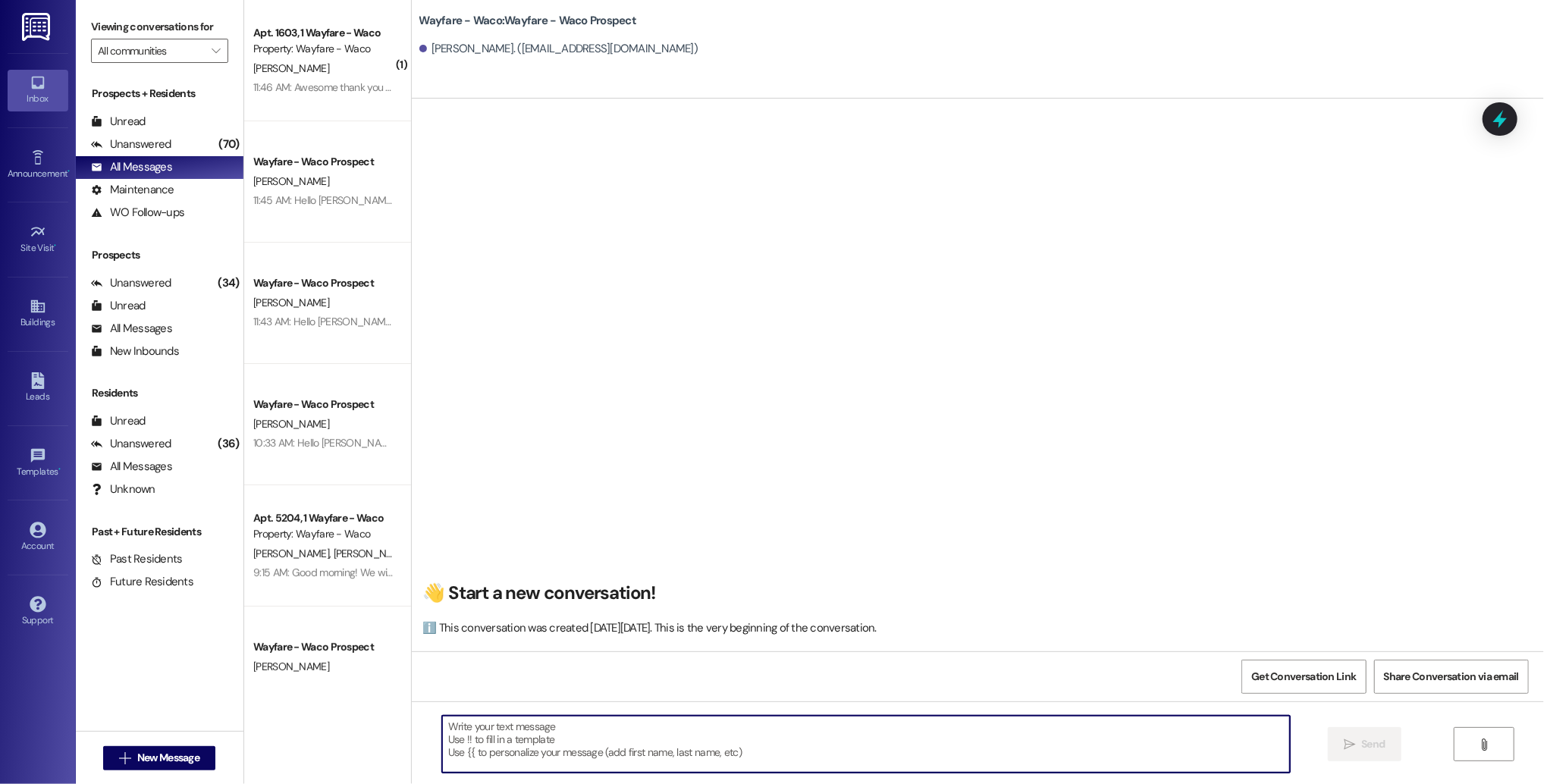
click at [642, 731] on textarea at bounding box center [866, 744] width 848 height 57
paste textarea "Hello [PERSON_NAME], I wanted to touch base with you and see if you were still …"
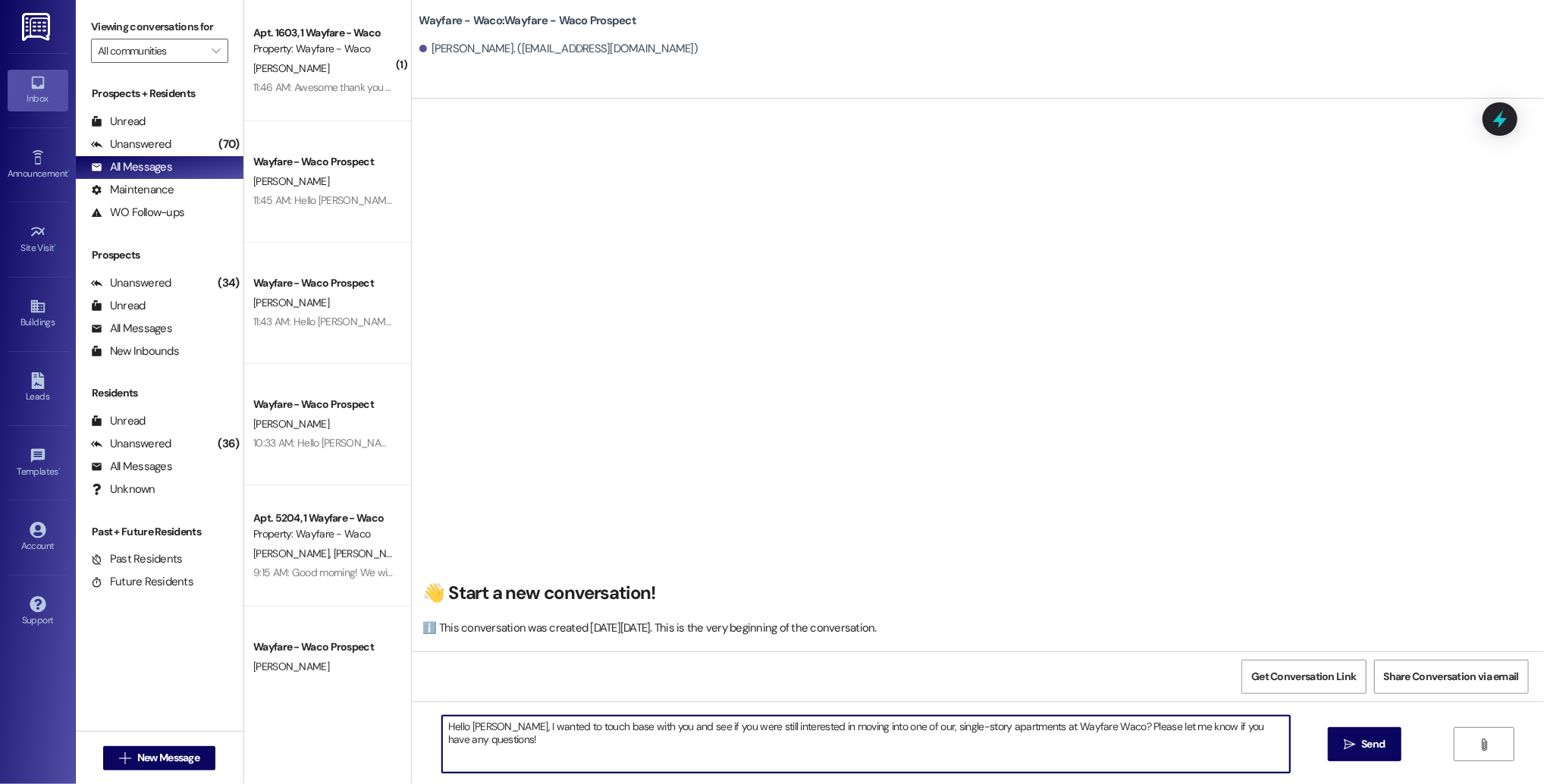
click at [476, 725] on textarea "Hello [PERSON_NAME], I wanted to touch base with you and see if you were still …" at bounding box center [866, 744] width 848 height 57
type textarea "Hello [PERSON_NAME], I wanted to touch base with you and see if you were still …"
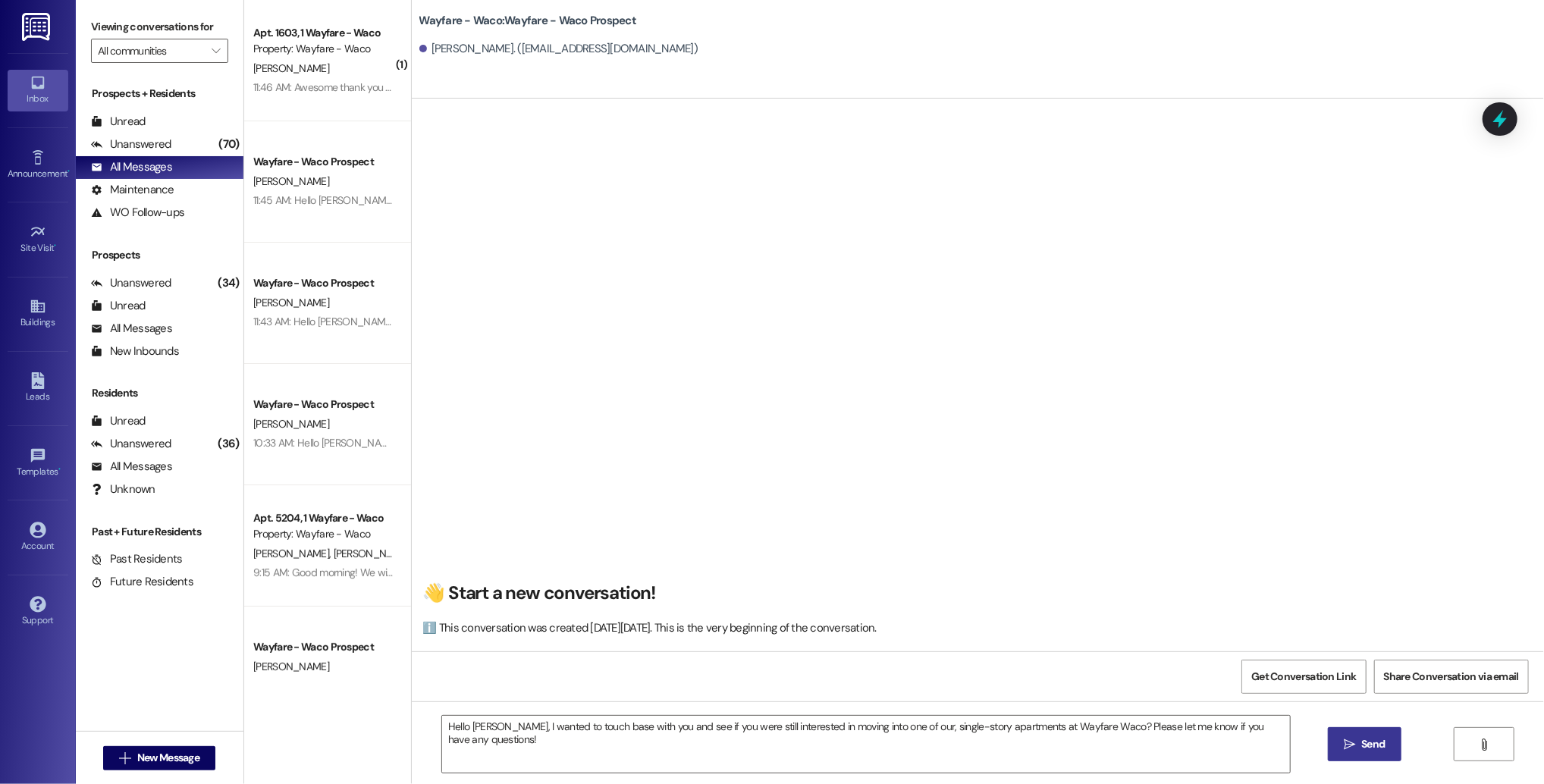
click at [1337, 745] on button " Send" at bounding box center [1365, 744] width 74 height 34
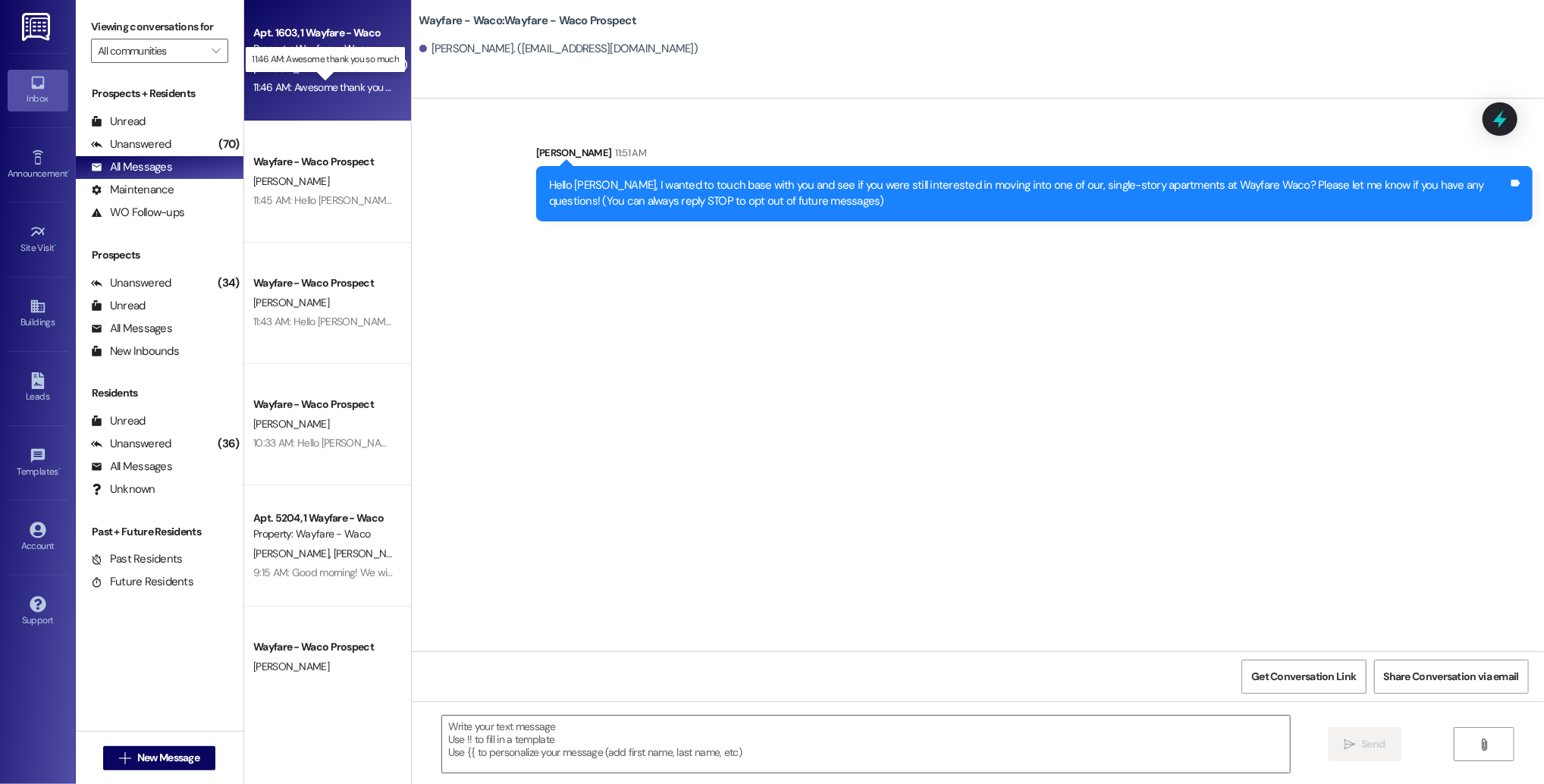
click at [319, 91] on div "11:46 AM: Awesome thank you so much 11:46 AM: Awesome thank you so much" at bounding box center [338, 88] width 171 height 14
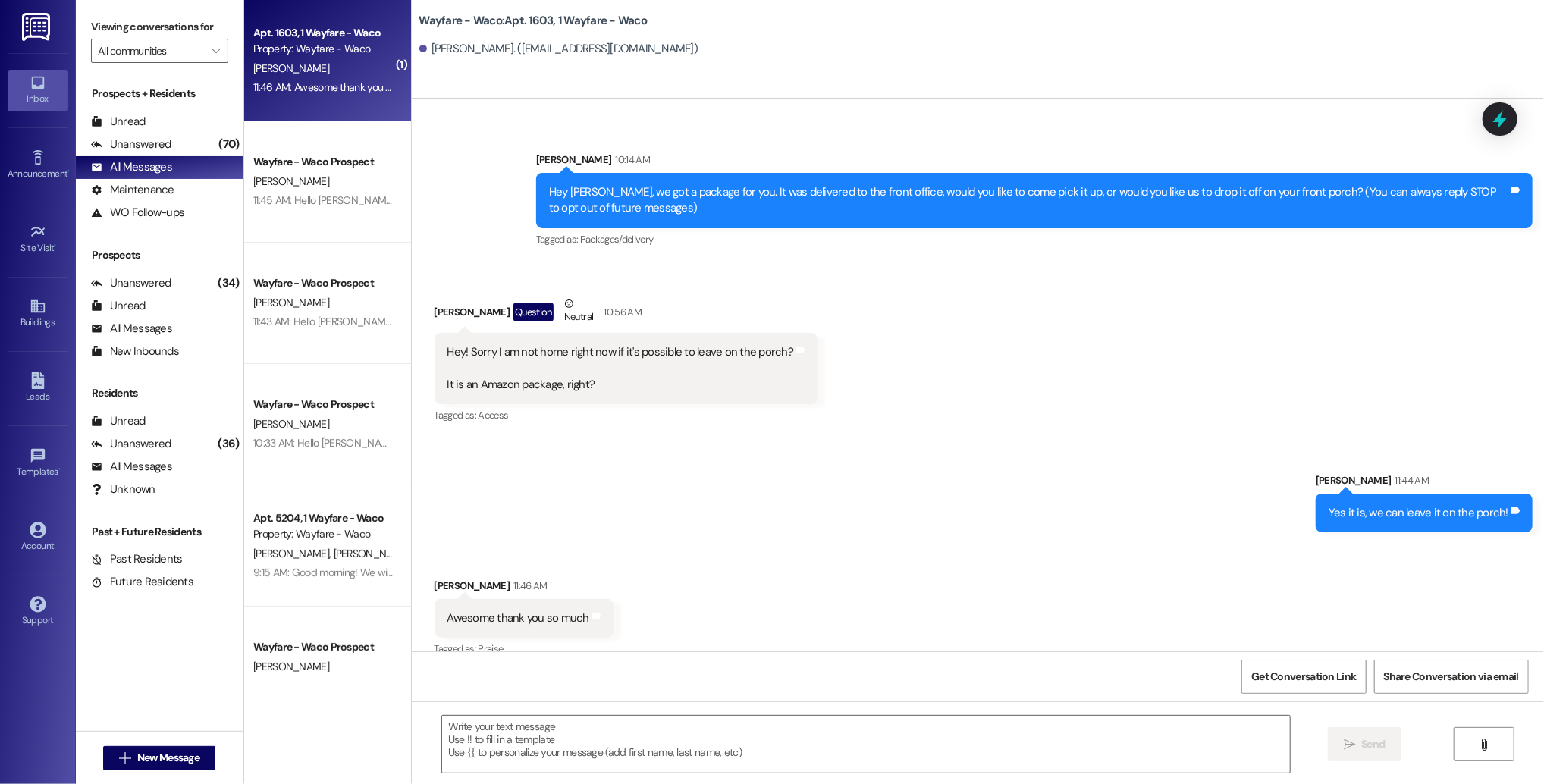
scroll to position [102, 0]
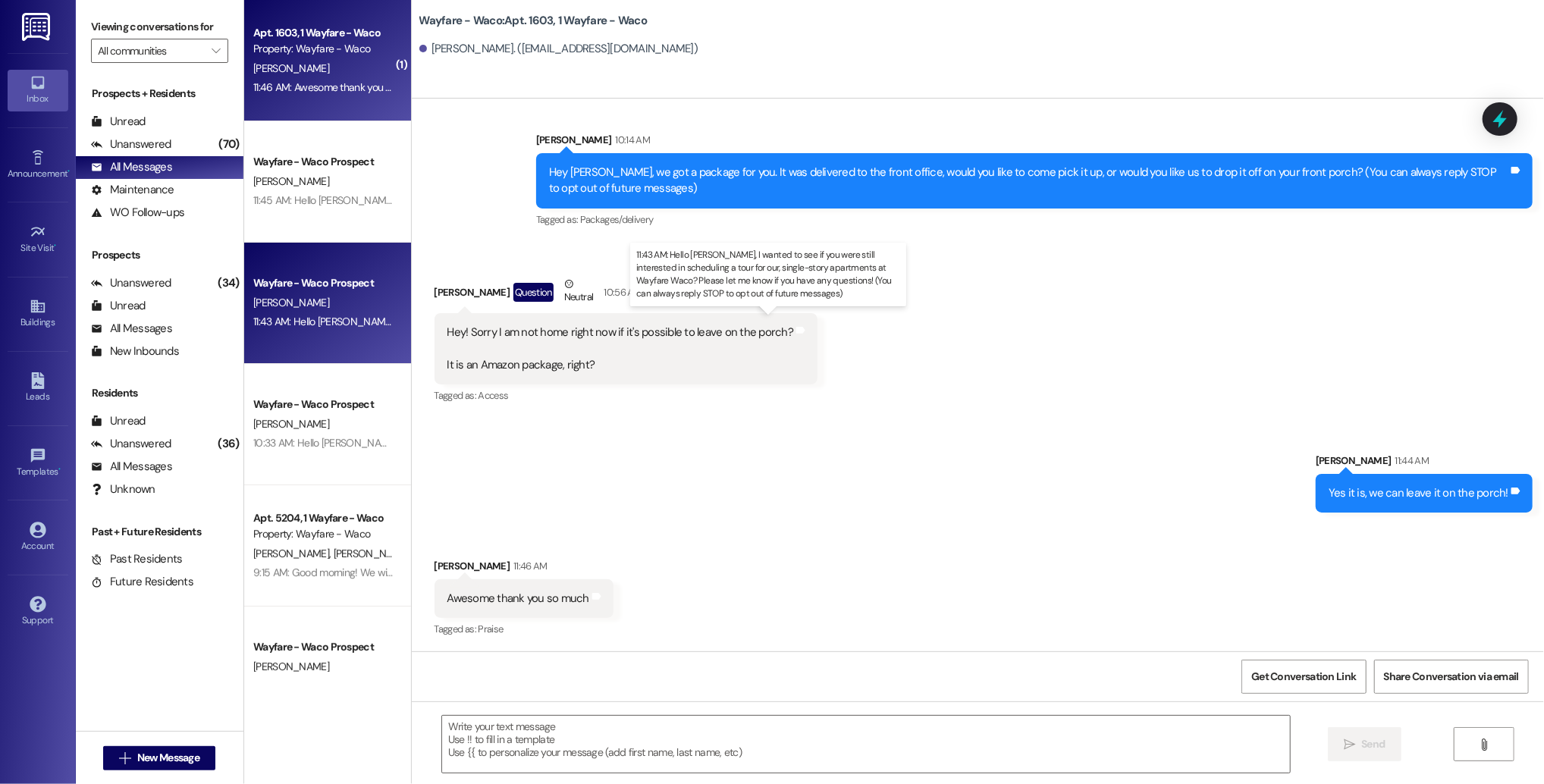
click at [348, 323] on div "11:43 AM: Hello [PERSON_NAME], I wanted to see if you were still interested in …" at bounding box center [806, 322] width 1107 height 14
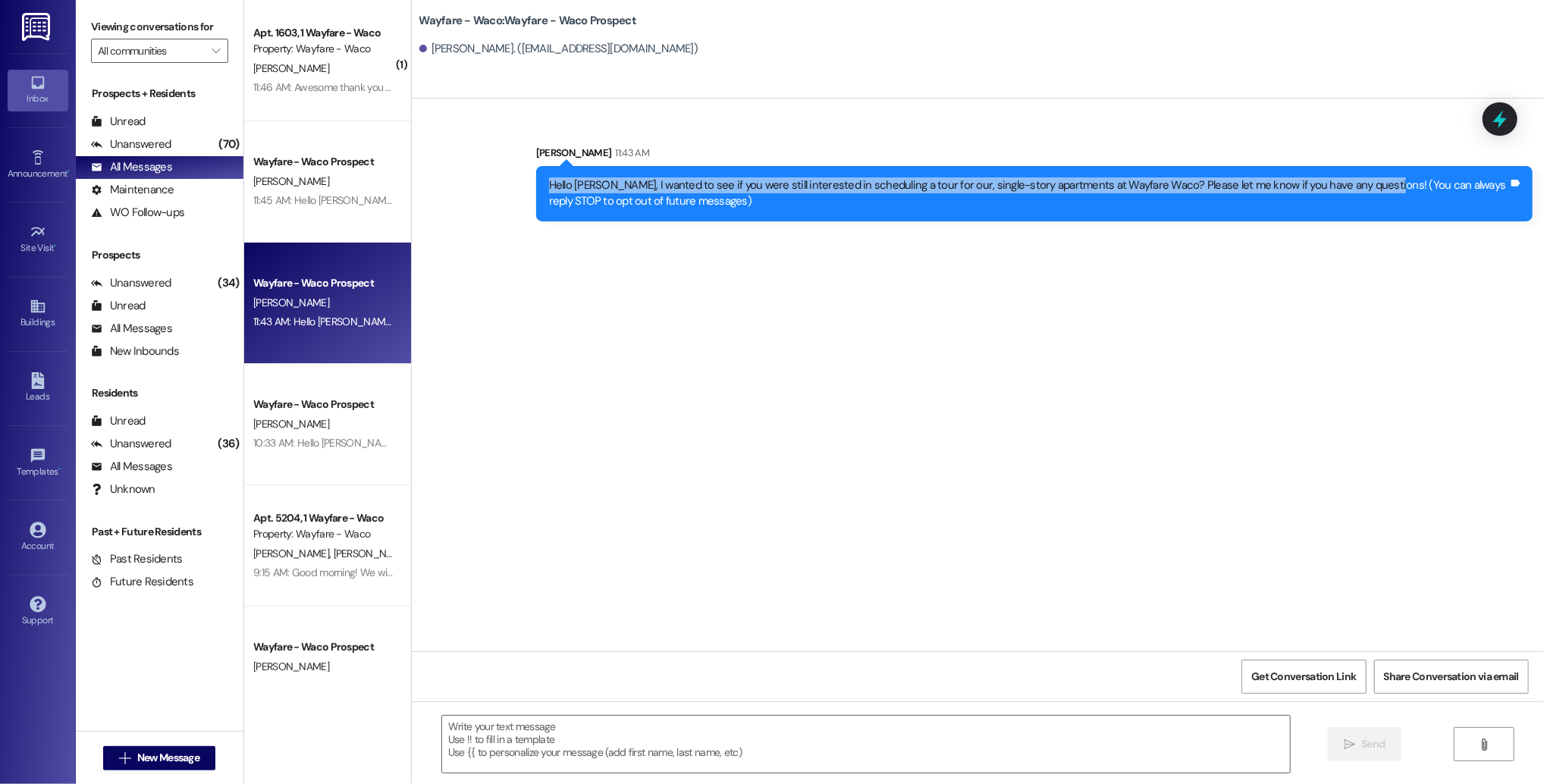
drag, startPoint x: 1352, startPoint y: 189, endPoint x: 1319, endPoint y: 173, distance: 36.7
click at [1319, 172] on div "Hello [PERSON_NAME], I wanted to see if you were still interested in scheduling…" at bounding box center [1035, 193] width 997 height 55
copy div "Hello [PERSON_NAME], I wanted to see if you were still interested in scheduling…"
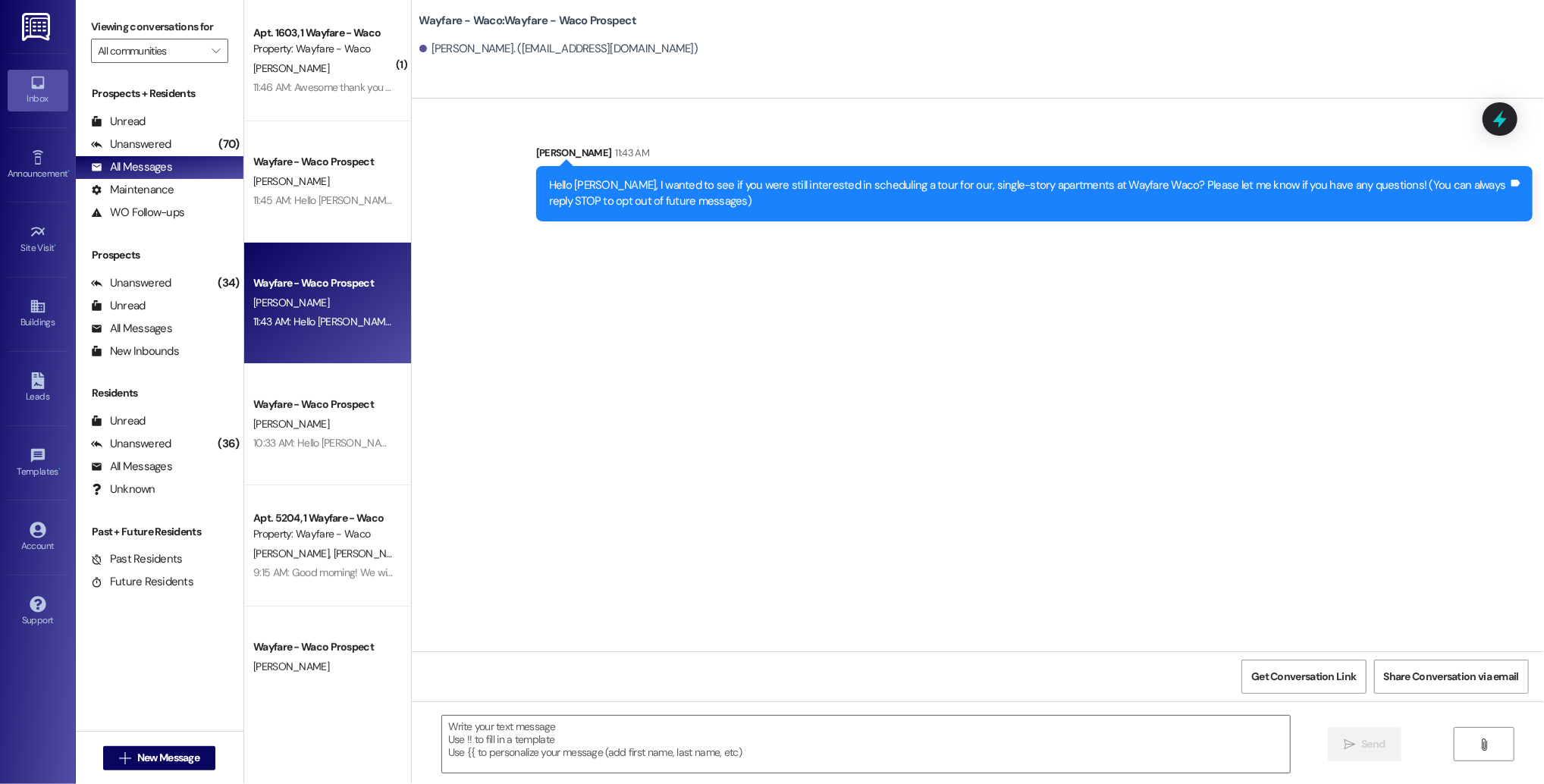
click at [614, 236] on div "Sent via SMS [PERSON_NAME] 11:43 AM Hello [PERSON_NAME], I wanted to see if you…" at bounding box center [979, 375] width 1133 height 553
click at [119, 760] on icon "" at bounding box center [124, 759] width 11 height 12
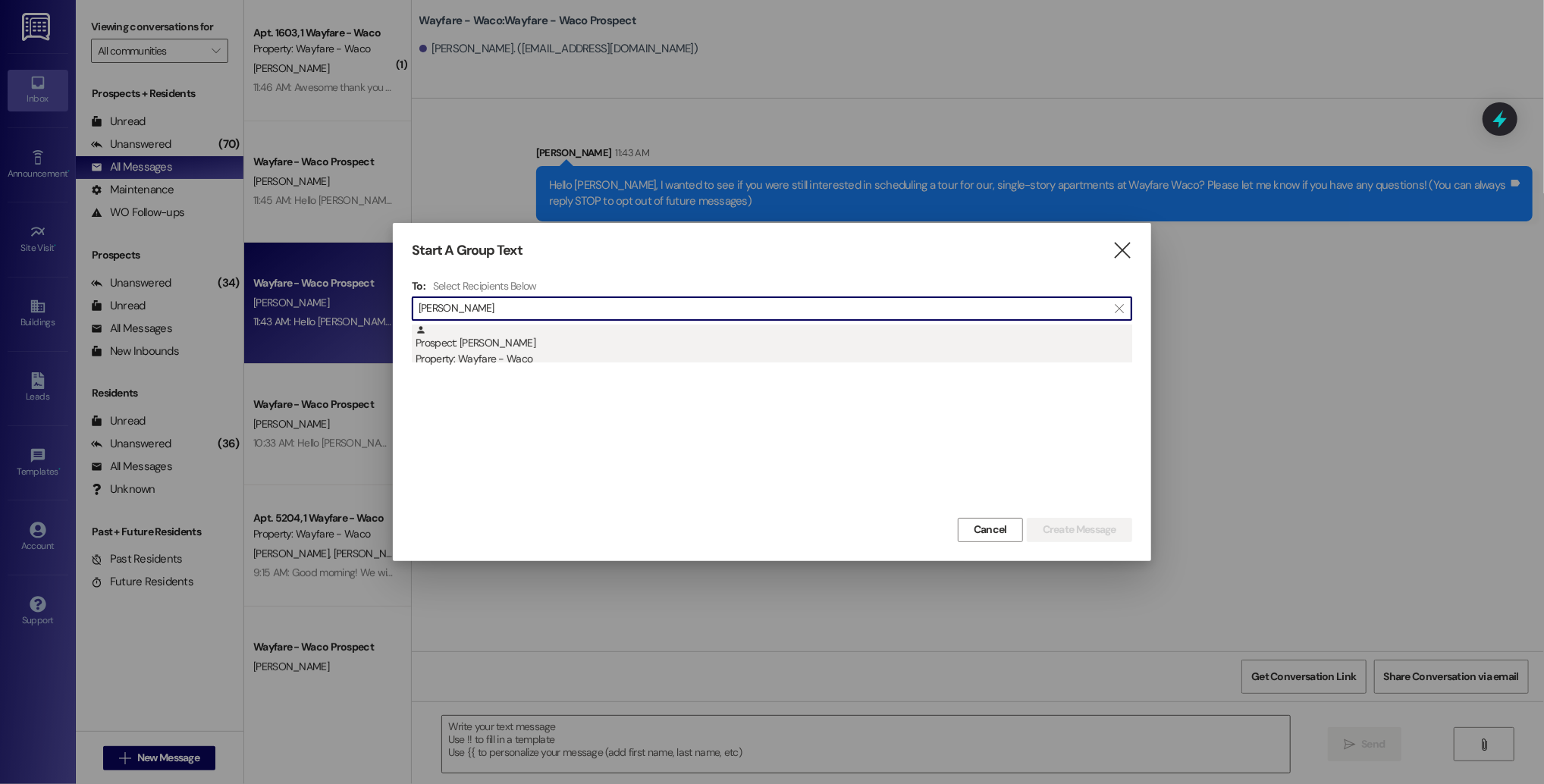
type input "[PERSON_NAME]"
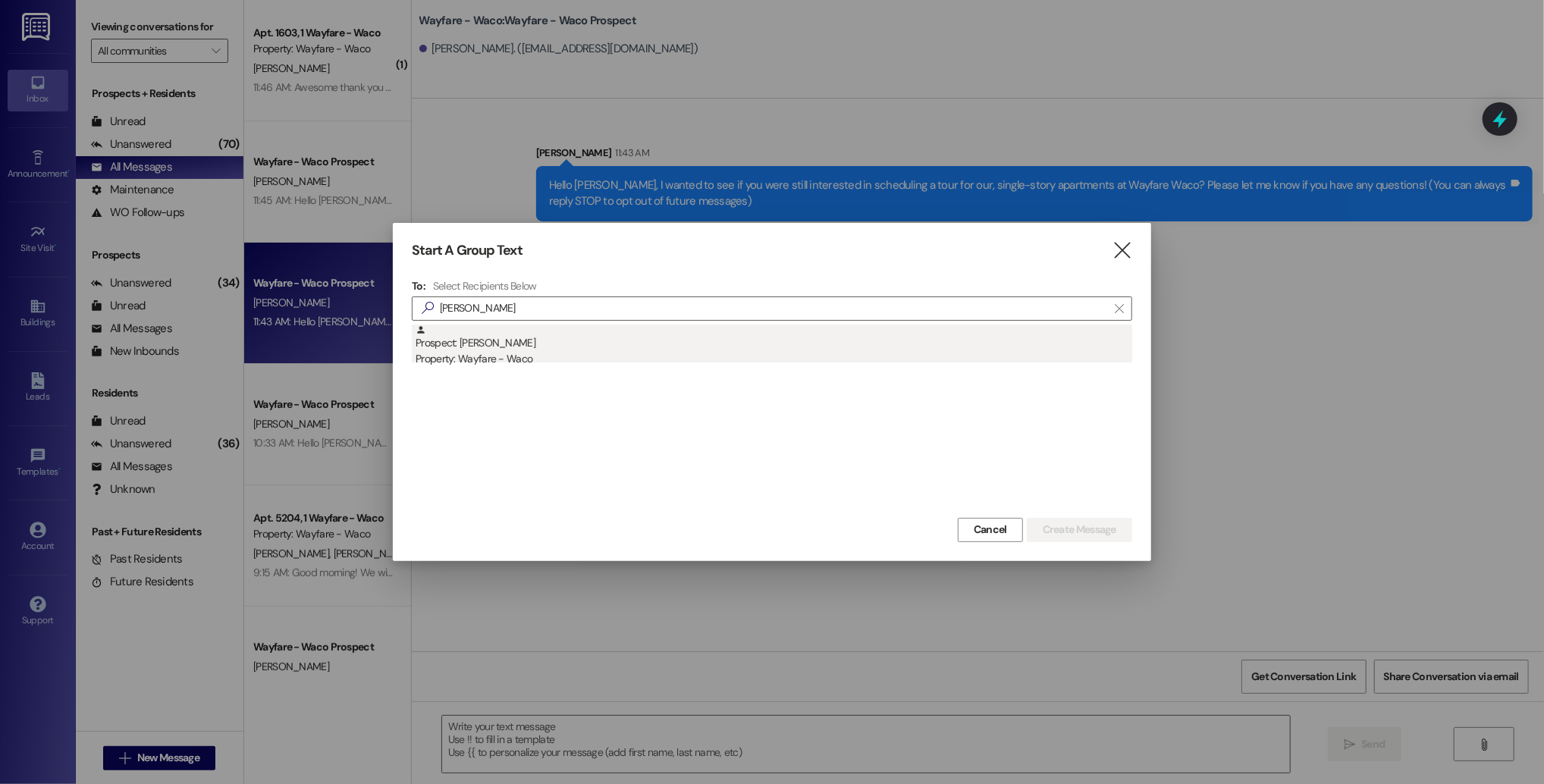
click at [550, 355] on div "Property: Wayfare - Waco" at bounding box center [774, 359] width 717 height 16
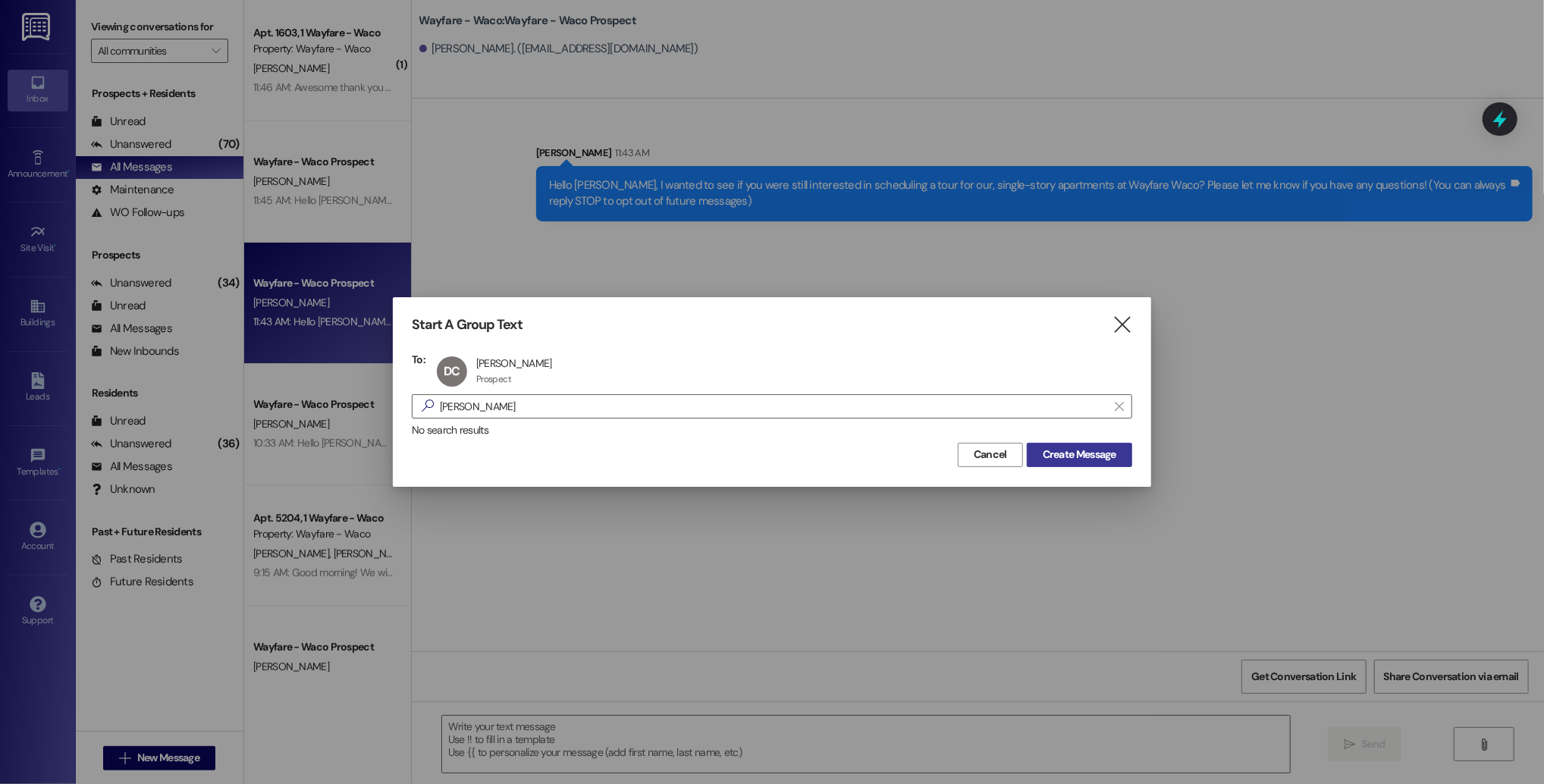
click at [1052, 451] on span "Create Message" at bounding box center [1079, 454] width 74 height 16
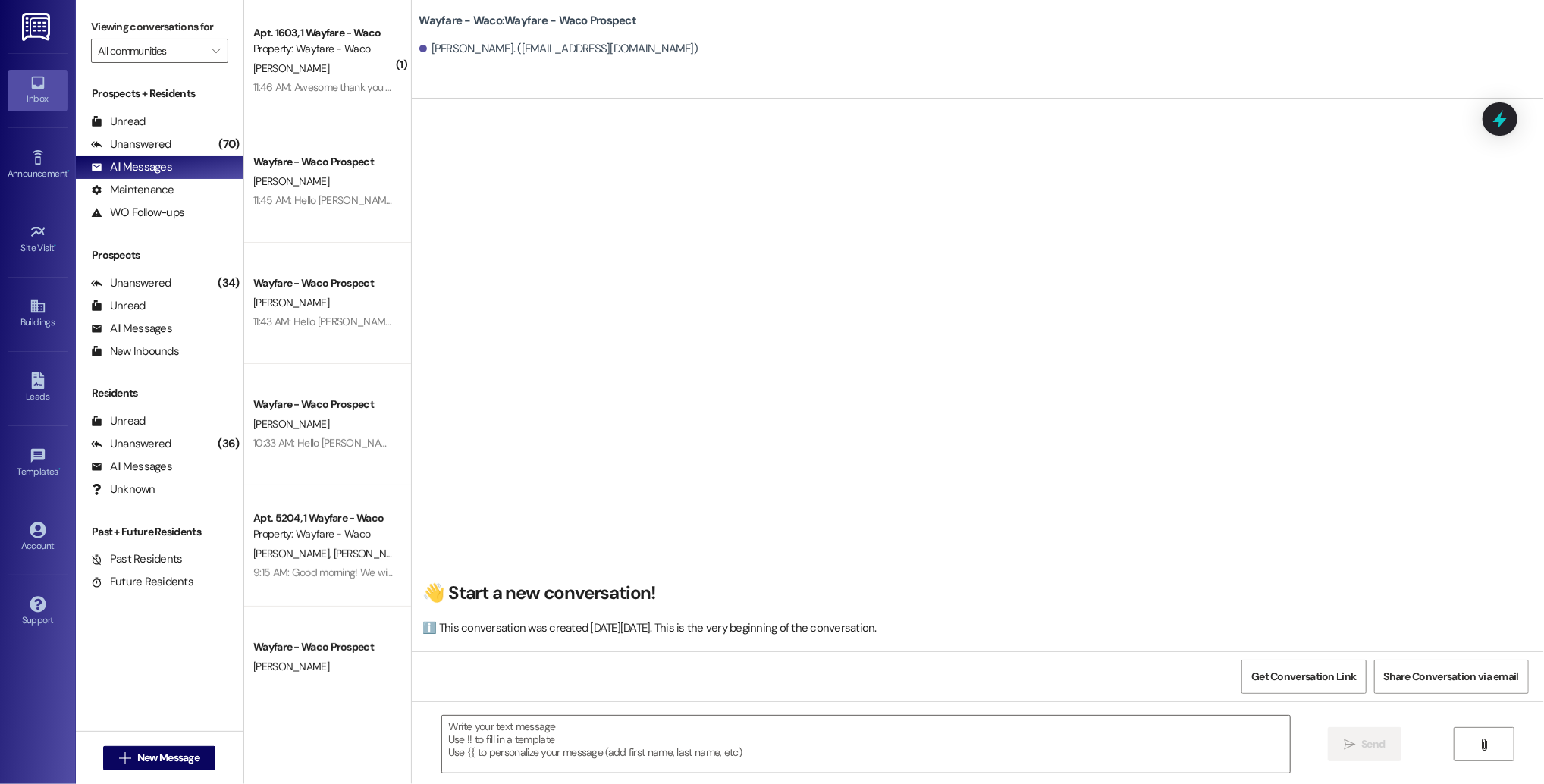
click at [601, 779] on div " Send " at bounding box center [979, 758] width 1133 height 114
click at [593, 747] on textarea at bounding box center [866, 744] width 848 height 57
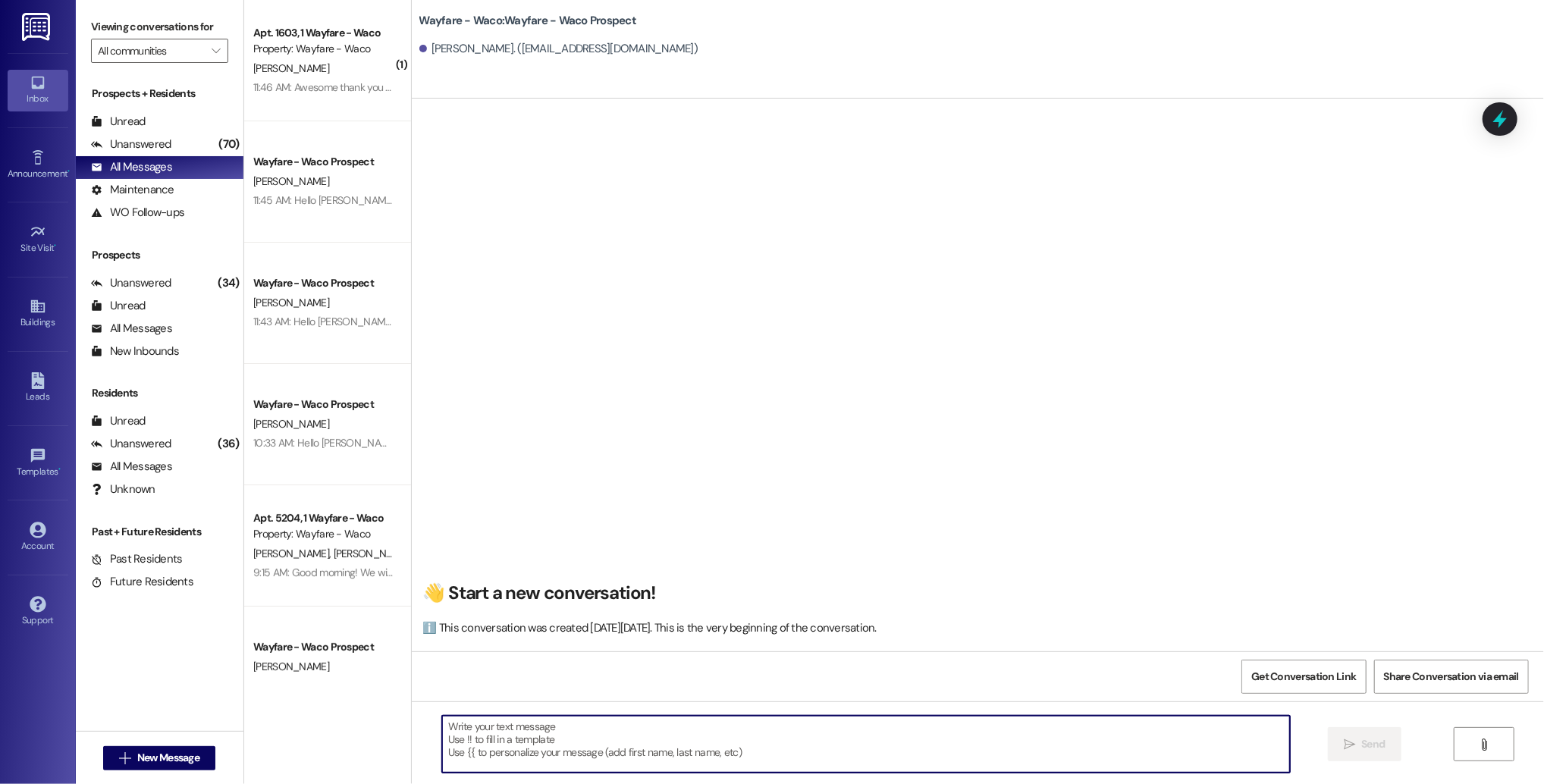
paste textarea "Hello [PERSON_NAME], I wanted to see if you were still interested in scheduling…"
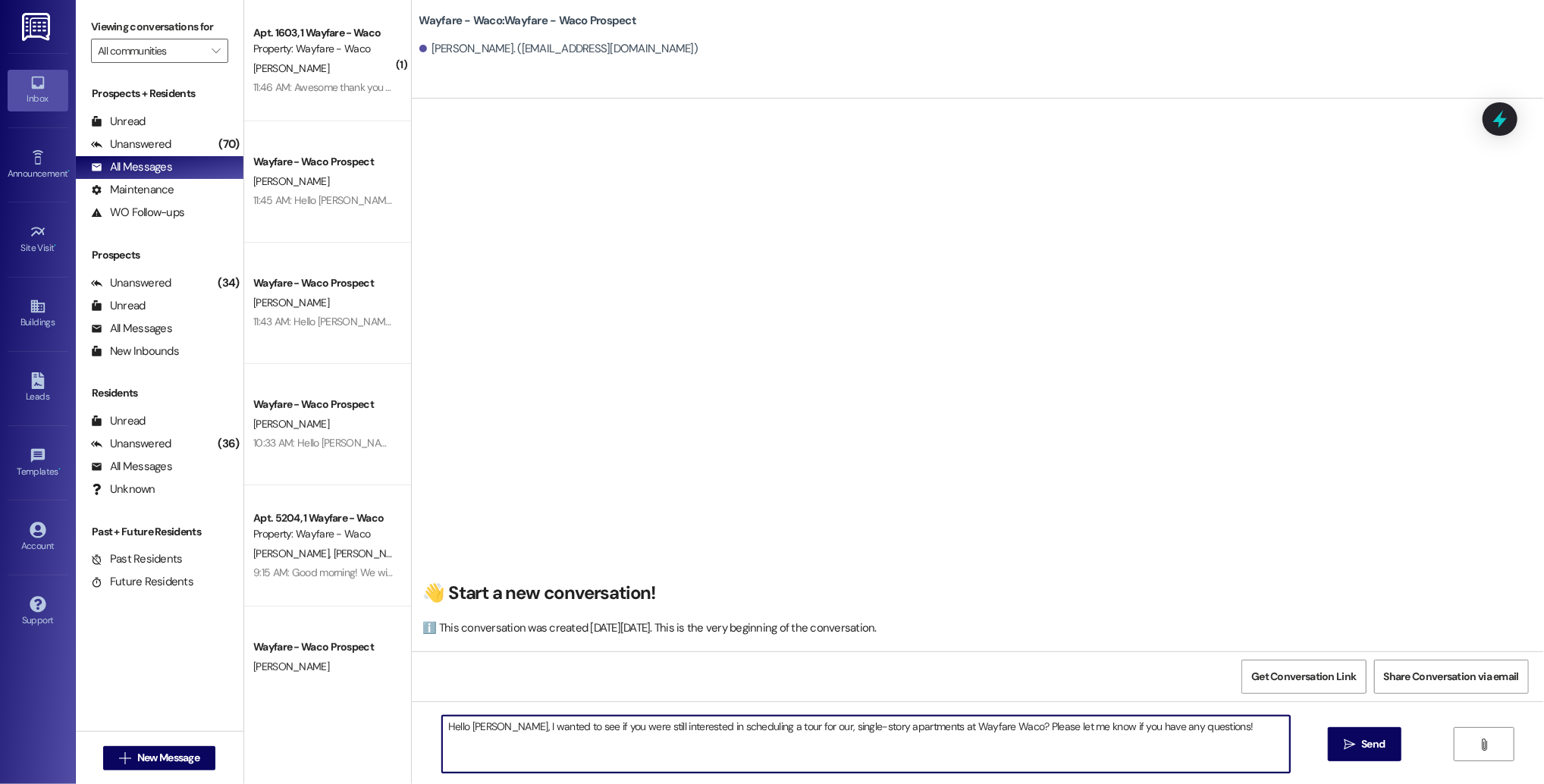
click at [469, 730] on textarea "Hello [PERSON_NAME], I wanted to see if you were still interested in scheduling…" at bounding box center [866, 744] width 848 height 57
type textarea "Hello [PERSON_NAME], I wanted to see if you were still interested in scheduling…"
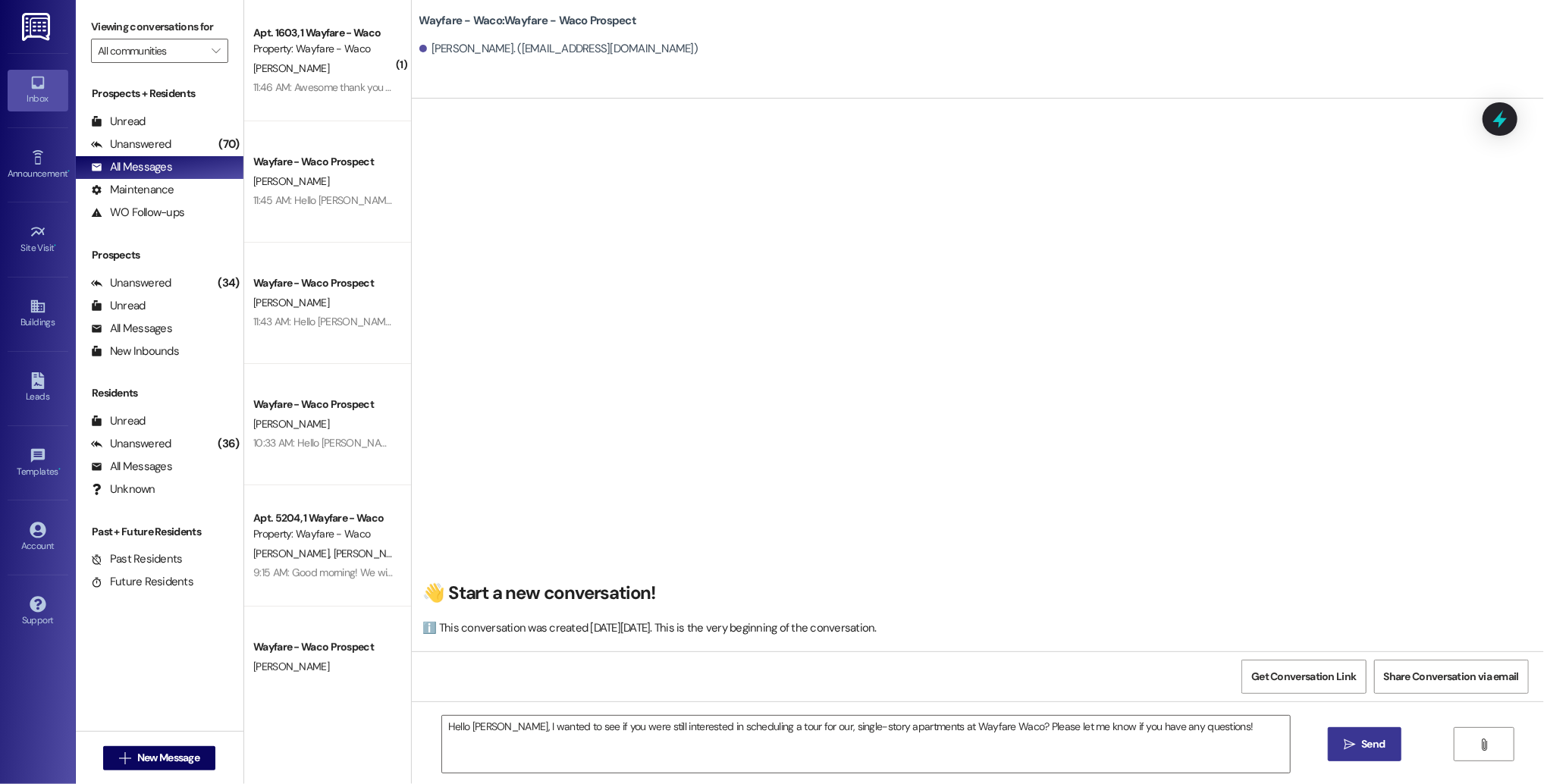
click at [1337, 741] on button " Send" at bounding box center [1365, 744] width 74 height 34
